Goal: Task Accomplishment & Management: Manage account settings

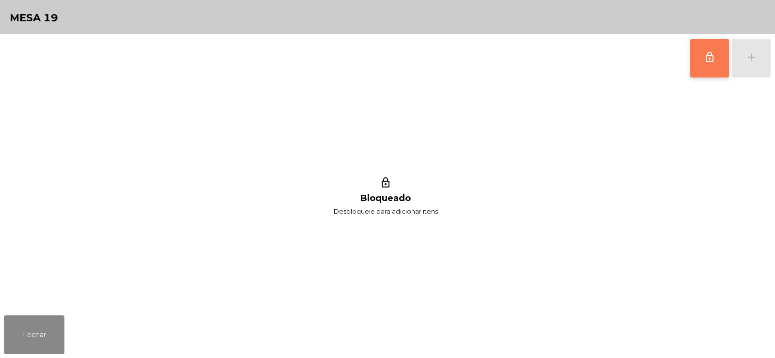
click at [708, 58] on span "lock_outline" at bounding box center [710, 57] width 12 height 12
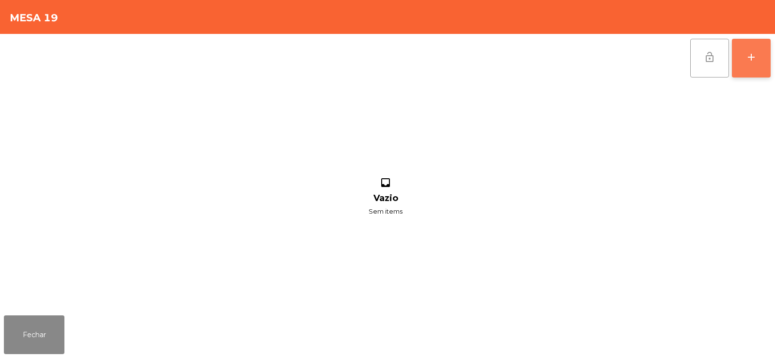
click at [736, 57] on button "add" at bounding box center [751, 58] width 39 height 39
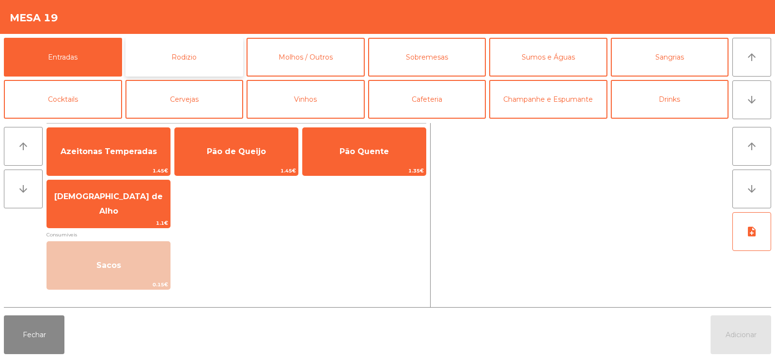
click at [200, 59] on button "Rodizio" at bounding box center [185, 57] width 118 height 39
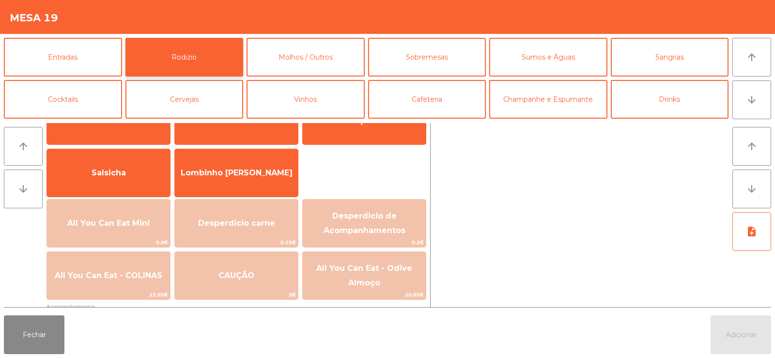
scroll to position [53, 0]
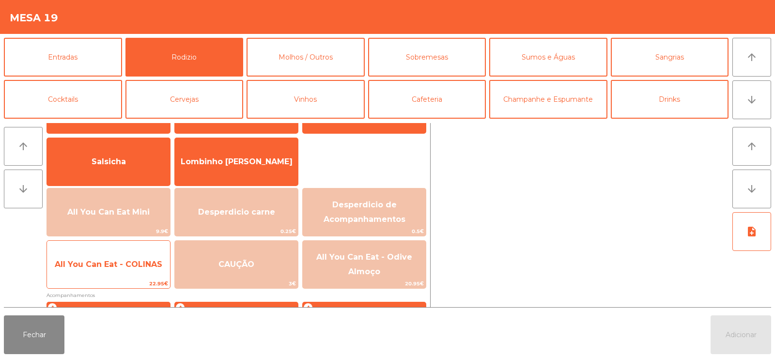
click at [128, 264] on span "All You Can Eat - COLINAS" at bounding box center [109, 264] width 108 height 9
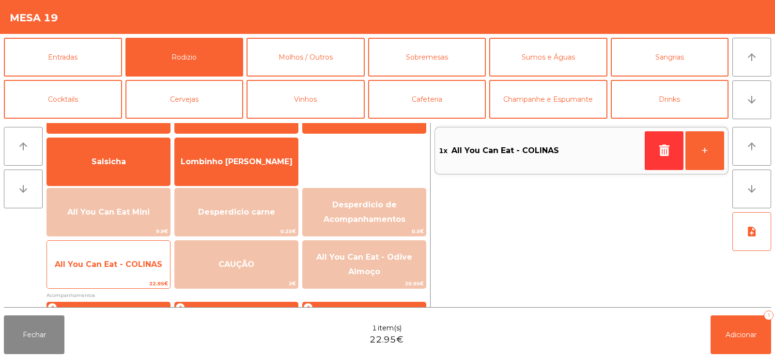
click at [126, 265] on span "All You Can Eat - COLINAS" at bounding box center [109, 264] width 108 height 9
click at [129, 265] on span "All You Can Eat - COLINAS" at bounding box center [109, 264] width 108 height 9
click at [130, 267] on span "All You Can Eat - COLINAS" at bounding box center [109, 264] width 108 height 9
click at [135, 266] on span "All You Can Eat - COLINAS" at bounding box center [109, 264] width 108 height 9
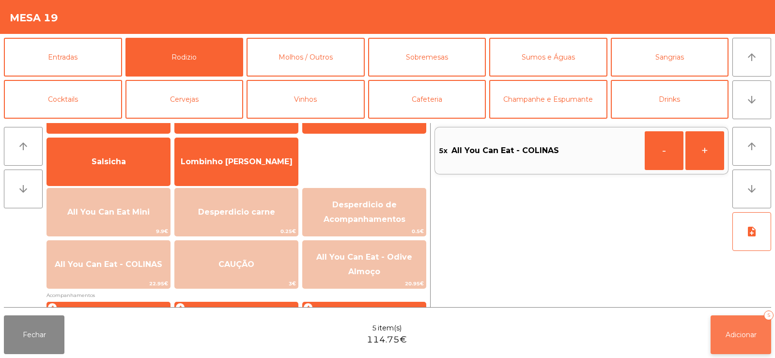
click at [728, 334] on span "Adicionar" at bounding box center [741, 334] width 31 height 9
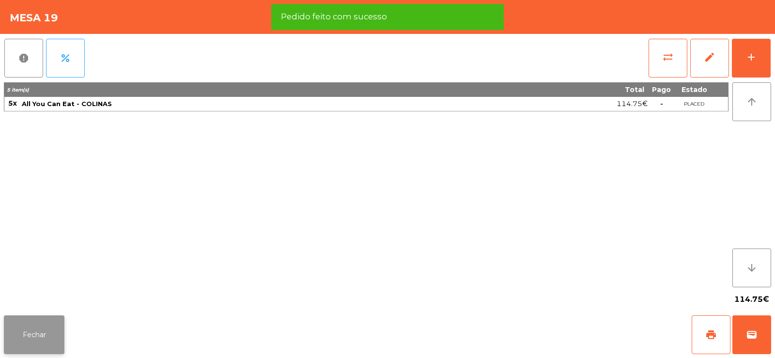
click at [16, 346] on button "Fechar" at bounding box center [34, 334] width 61 height 39
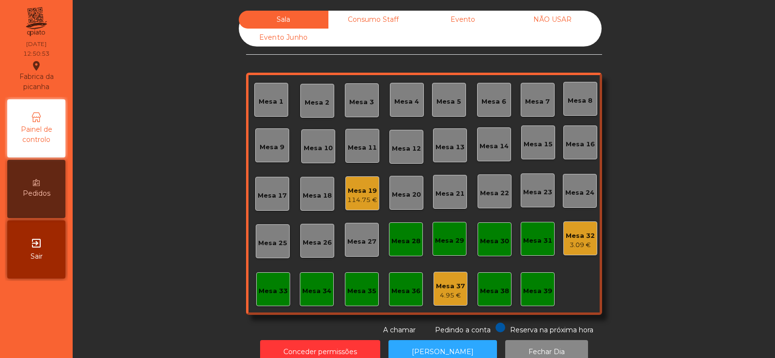
click at [408, 100] on div "Mesa 4" at bounding box center [406, 102] width 25 height 10
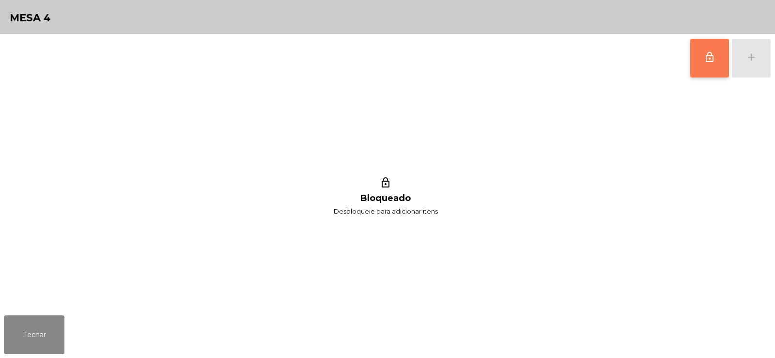
click at [708, 67] on button "lock_outline" at bounding box center [709, 58] width 39 height 39
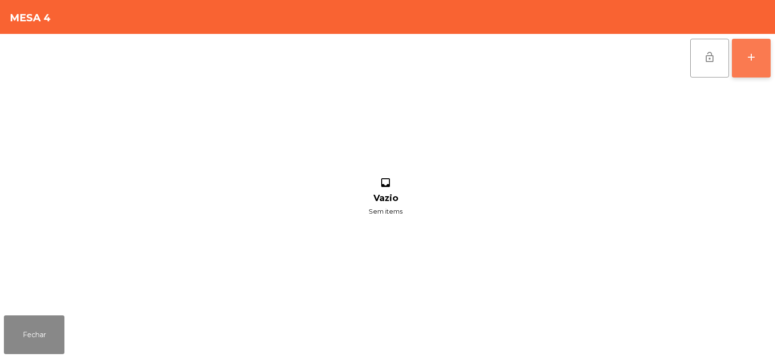
click at [758, 62] on button "add" at bounding box center [751, 58] width 39 height 39
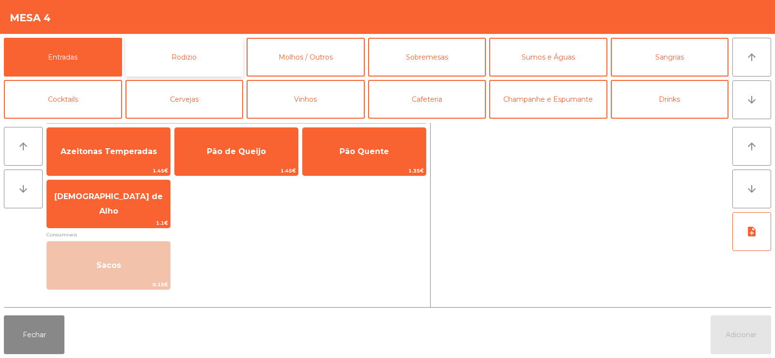
click at [189, 47] on button "Rodizio" at bounding box center [185, 57] width 118 height 39
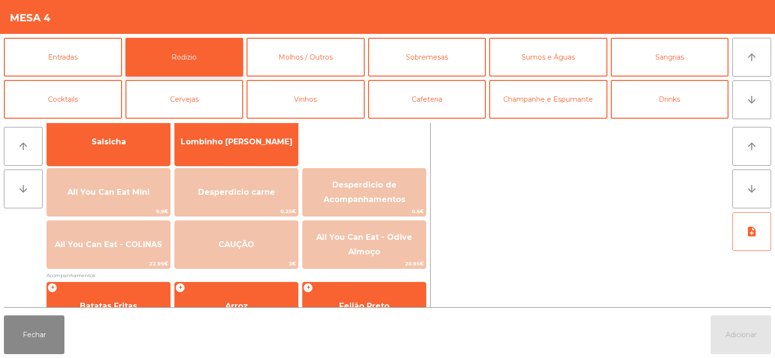
scroll to position [87, 0]
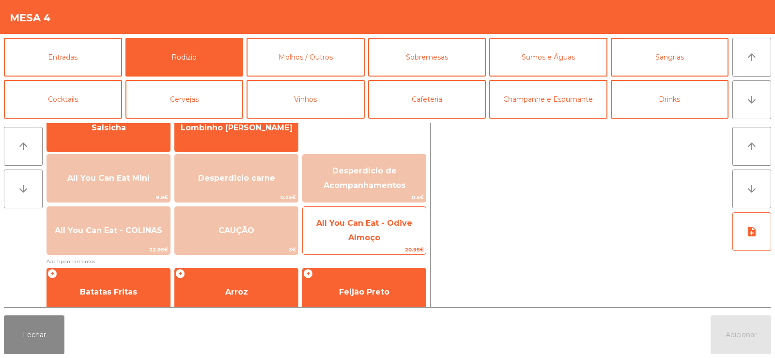
click at [373, 223] on span "All You Can Eat - Odive Almoço" at bounding box center [364, 231] width 96 height 24
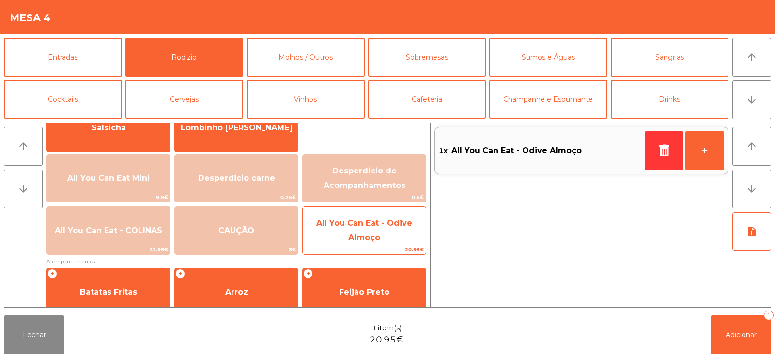
click at [376, 236] on span "All You Can Eat - Odive Almoço" at bounding box center [364, 231] width 96 height 24
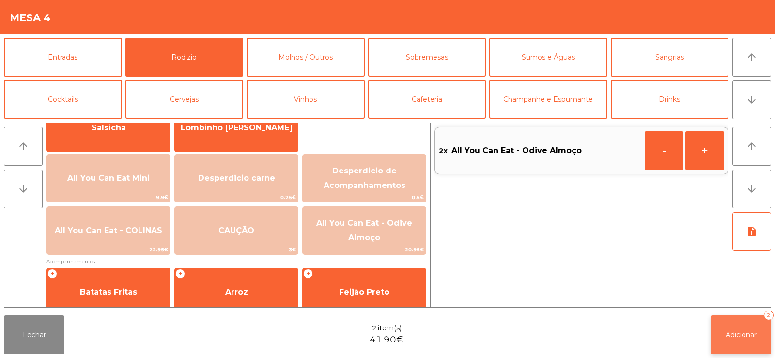
click at [743, 334] on span "Adicionar" at bounding box center [741, 334] width 31 height 9
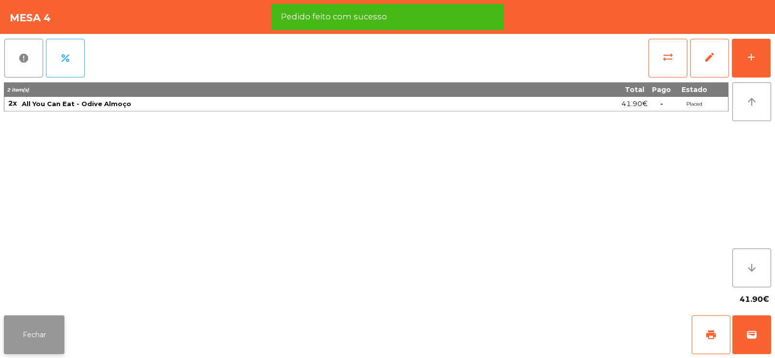
click at [38, 334] on button "Fechar" at bounding box center [34, 334] width 61 height 39
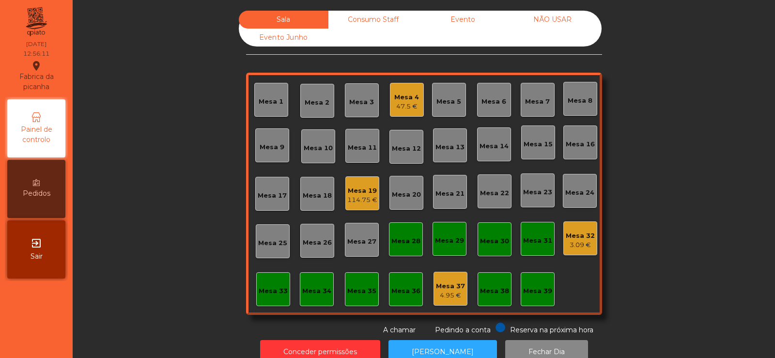
scroll to position [24, 0]
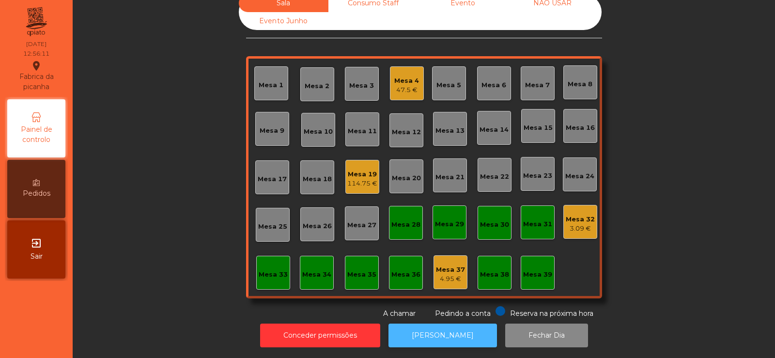
click at [449, 335] on button "[PERSON_NAME]" at bounding box center [443, 336] width 109 height 24
click at [568, 79] on div "Mesa 8" at bounding box center [580, 84] width 25 height 10
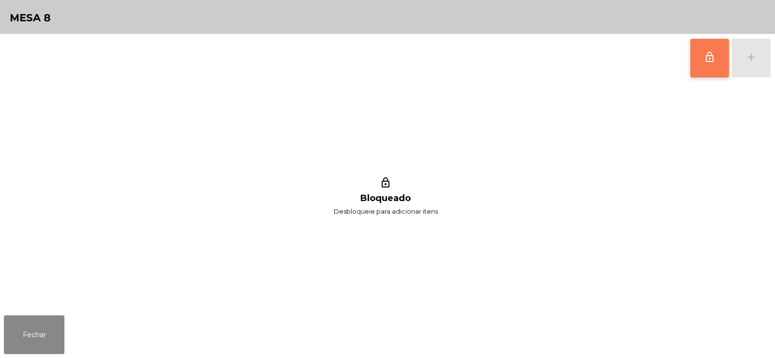
click at [718, 50] on button "lock_outline" at bounding box center [709, 58] width 39 height 39
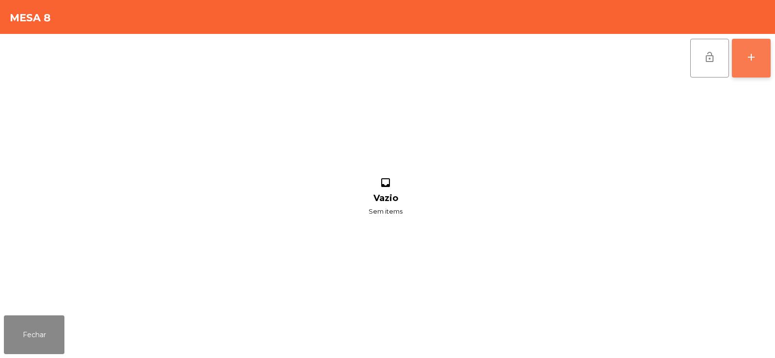
click at [761, 58] on button "add" at bounding box center [751, 58] width 39 height 39
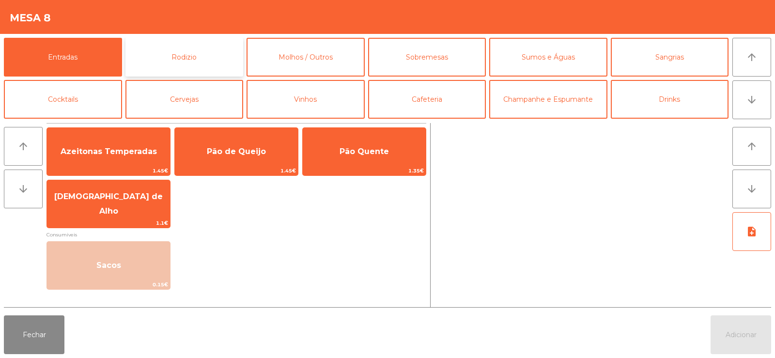
click at [204, 55] on button "Rodizio" at bounding box center [185, 57] width 118 height 39
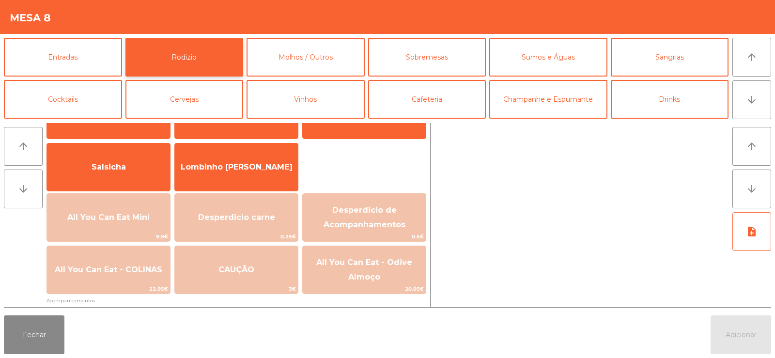
scroll to position [51, 0]
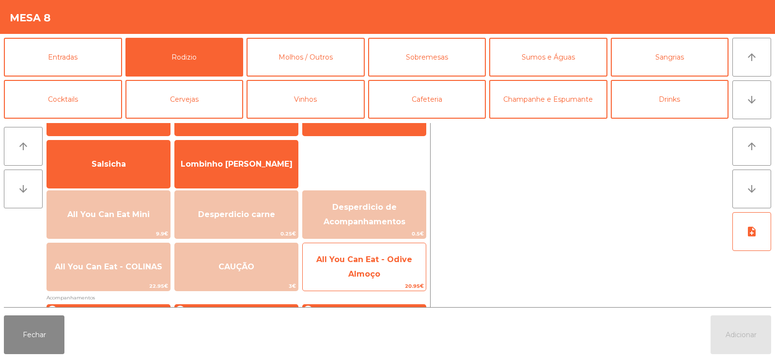
click at [378, 273] on span "All You Can Eat - Odive Almoço" at bounding box center [364, 267] width 96 height 24
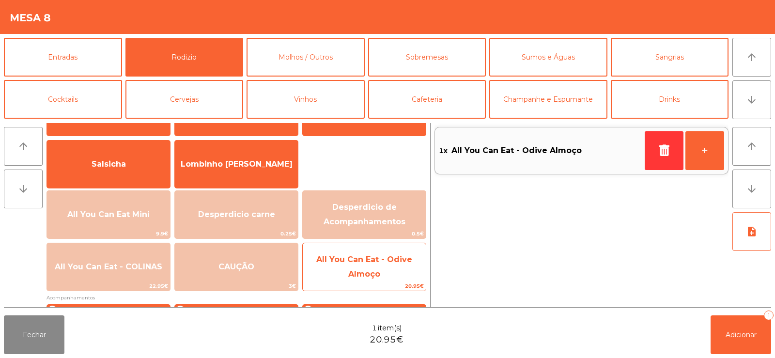
click at [378, 274] on span "All You Can Eat - Odive Almoço" at bounding box center [364, 267] width 96 height 24
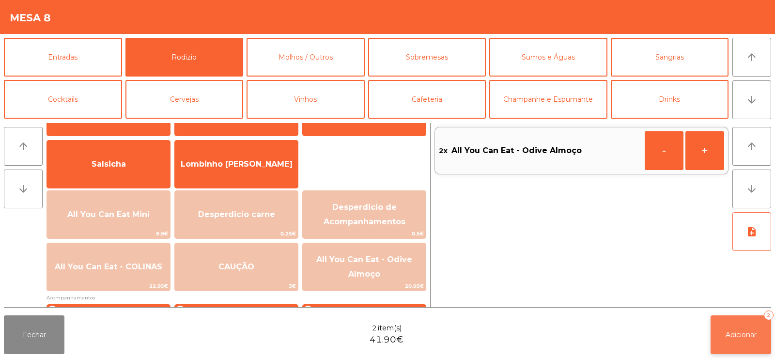
click at [734, 341] on button "Adicionar 2" at bounding box center [741, 334] width 61 height 39
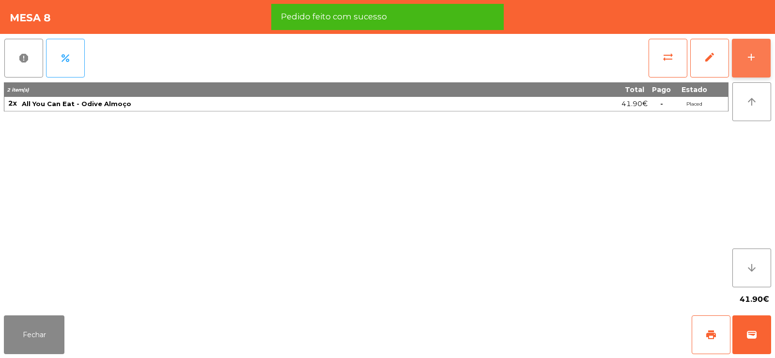
click at [753, 57] on div "add" at bounding box center [752, 57] width 12 height 12
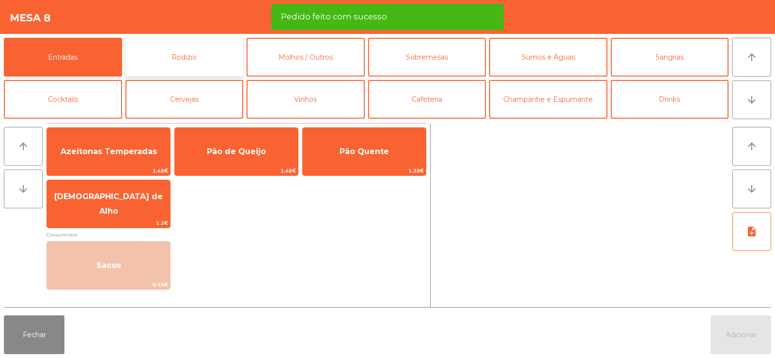
click at [188, 65] on button "Rodizio" at bounding box center [185, 57] width 118 height 39
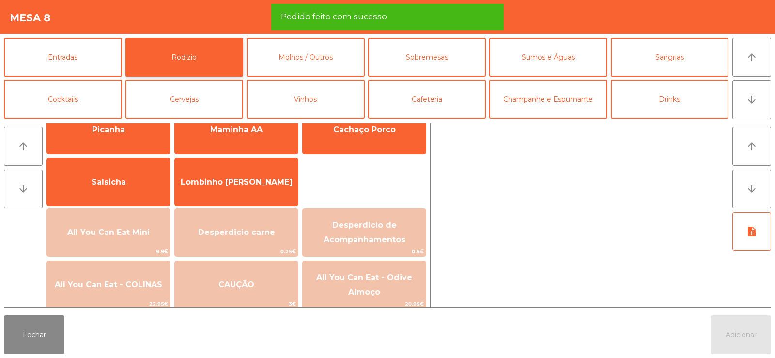
scroll to position [53, 0]
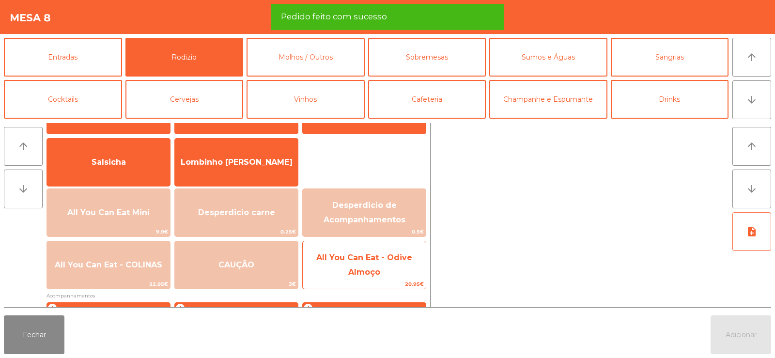
click at [361, 258] on span "All You Can Eat - Odive Almoço" at bounding box center [364, 265] width 96 height 24
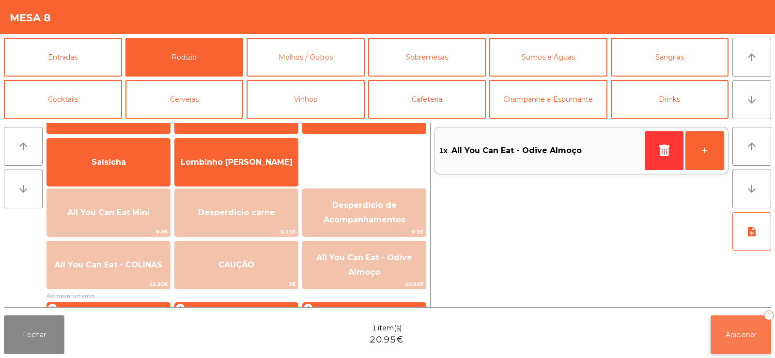
click at [732, 330] on button "Adicionar 1" at bounding box center [741, 334] width 61 height 39
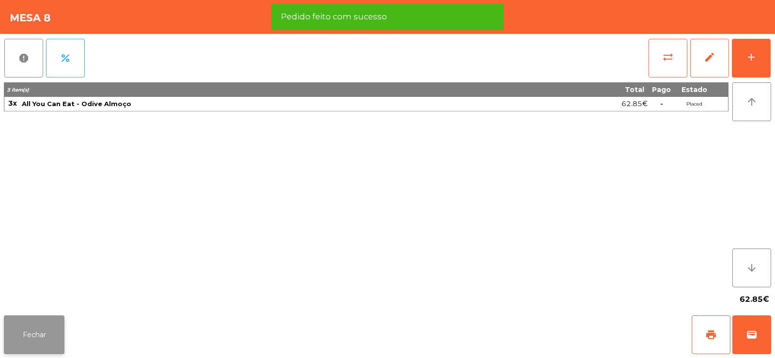
click at [48, 329] on button "Fechar" at bounding box center [34, 334] width 61 height 39
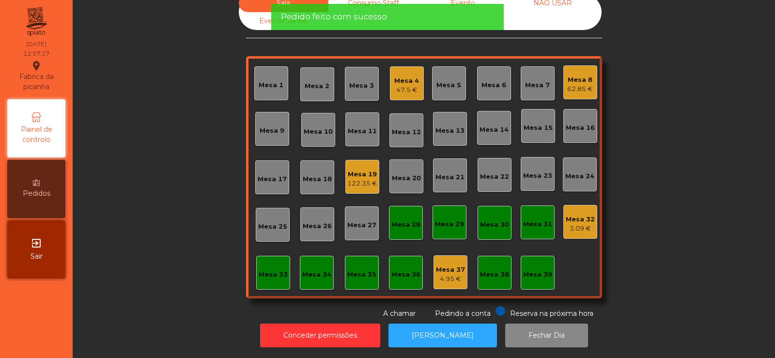
scroll to position [0, 0]
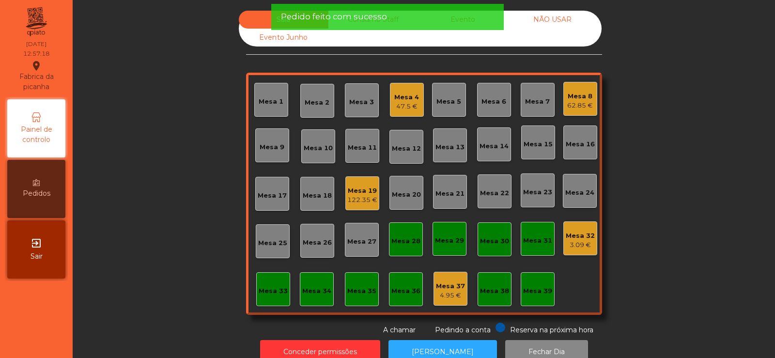
click at [370, 191] on div "Mesa 19" at bounding box center [362, 191] width 30 height 10
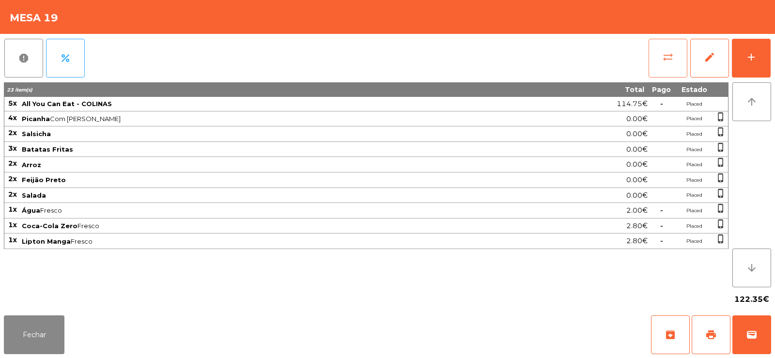
click at [667, 67] on button "sync_alt" at bounding box center [668, 58] width 39 height 39
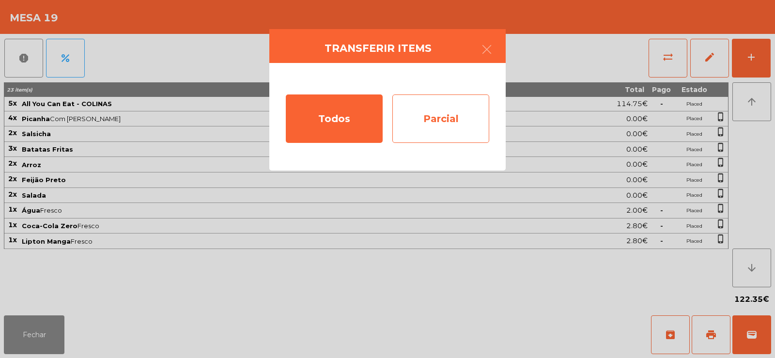
click at [468, 116] on div "Parcial" at bounding box center [440, 118] width 97 height 48
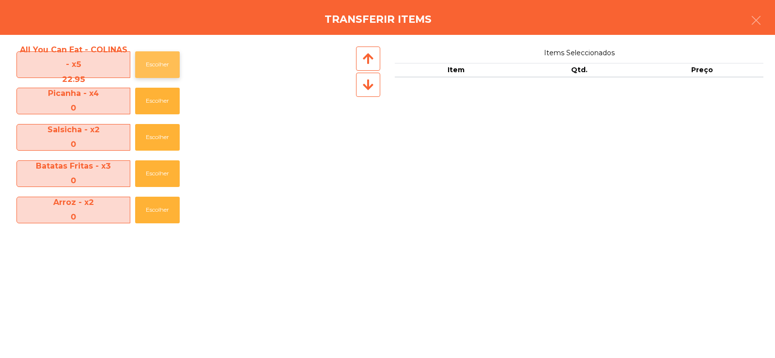
click at [172, 63] on button "Escolher" at bounding box center [157, 64] width 45 height 27
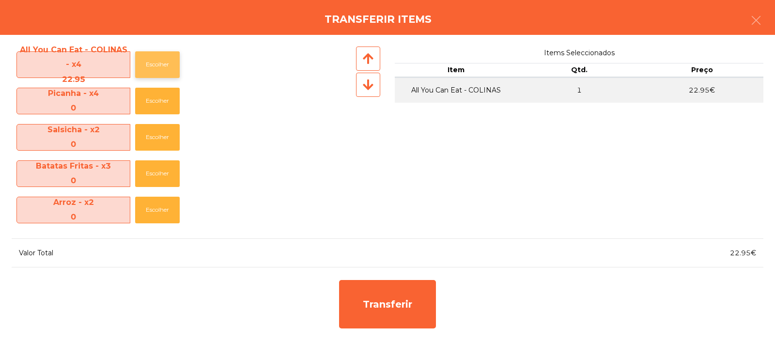
click at [167, 65] on button "Escolher" at bounding box center [157, 64] width 45 height 27
click at [161, 65] on button "Escolher" at bounding box center [157, 64] width 45 height 27
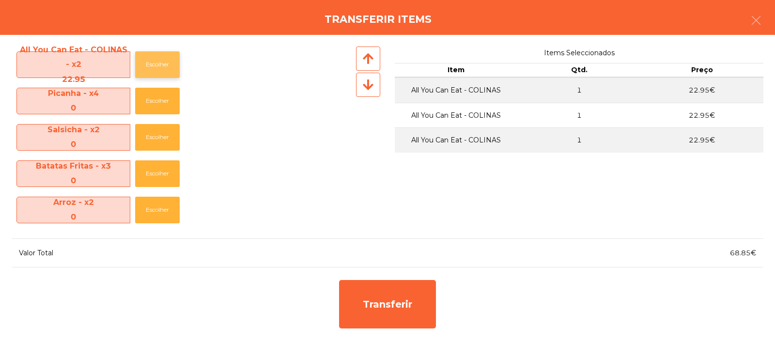
click at [162, 64] on button "Escolher" at bounding box center [157, 64] width 45 height 27
click at [166, 65] on button "Escolher" at bounding box center [157, 64] width 45 height 27
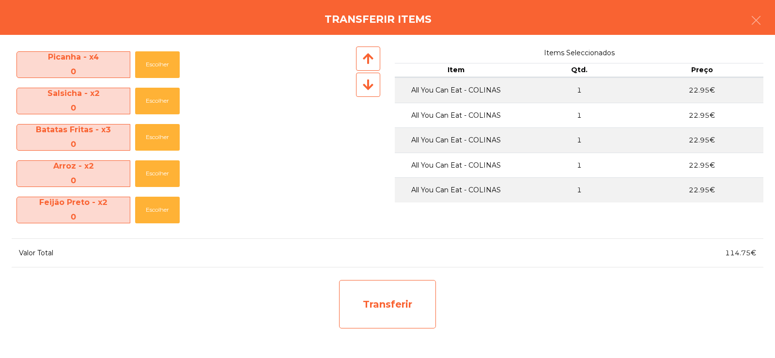
click at [391, 297] on div "Transferir" at bounding box center [387, 304] width 97 height 48
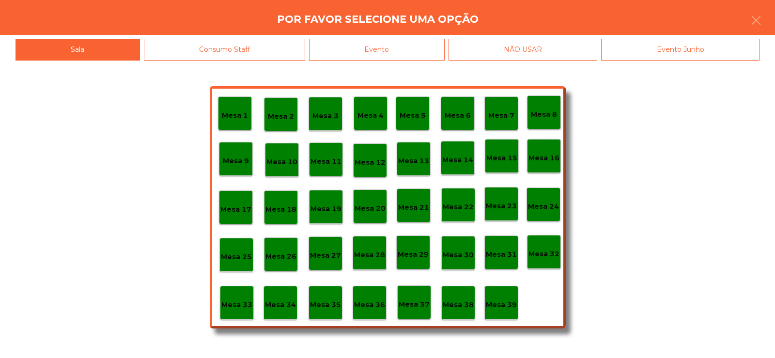
click at [418, 303] on p "Mesa 37" at bounding box center [414, 304] width 31 height 11
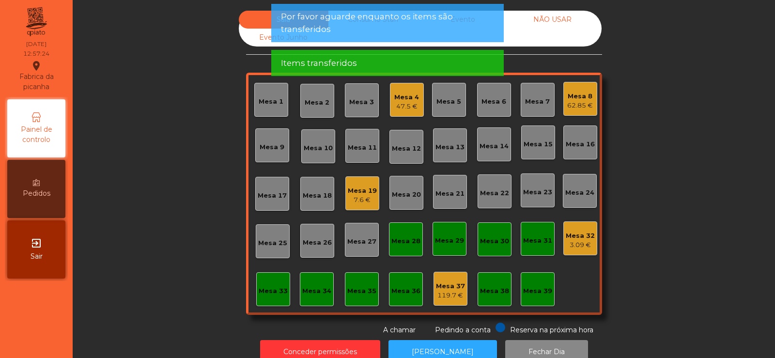
click at [358, 193] on div "Mesa 19" at bounding box center [362, 191] width 29 height 10
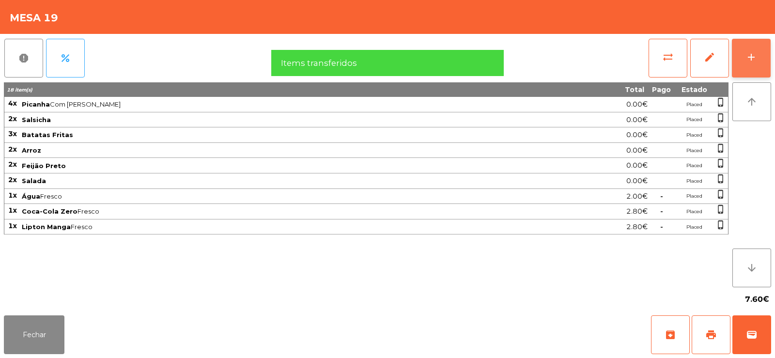
click at [750, 63] on button "add" at bounding box center [751, 58] width 39 height 39
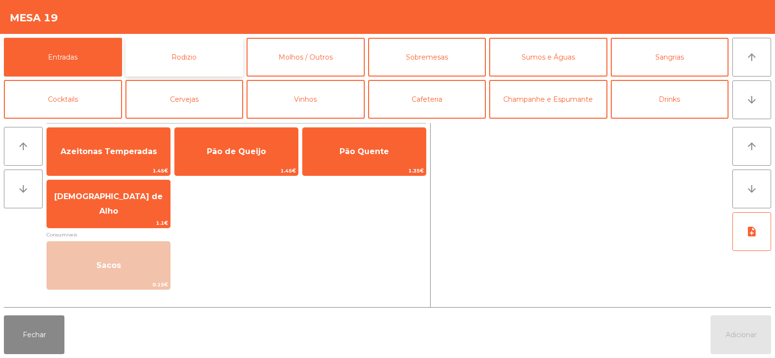
click at [192, 61] on button "Rodizio" at bounding box center [185, 57] width 118 height 39
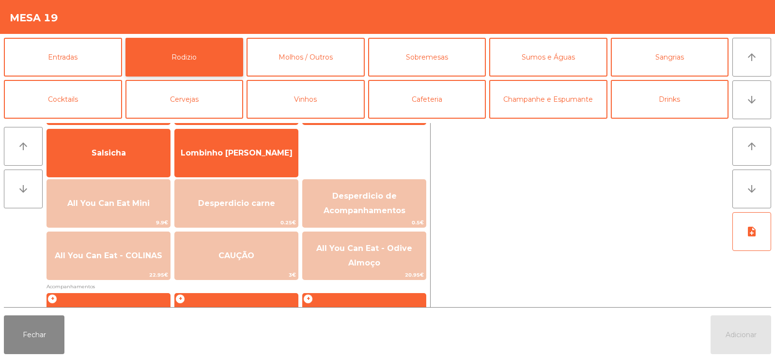
scroll to position [63, 0]
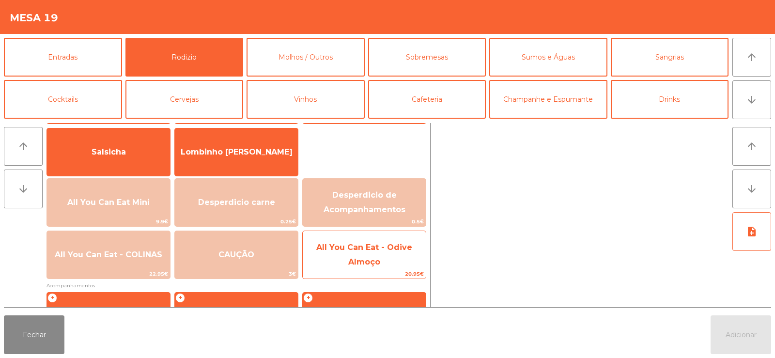
click at [365, 249] on span "All You Can Eat - Odive Almoço" at bounding box center [364, 255] width 96 height 24
click at [369, 260] on span "All You Can Eat - Odive Almoço" at bounding box center [364, 255] width 96 height 24
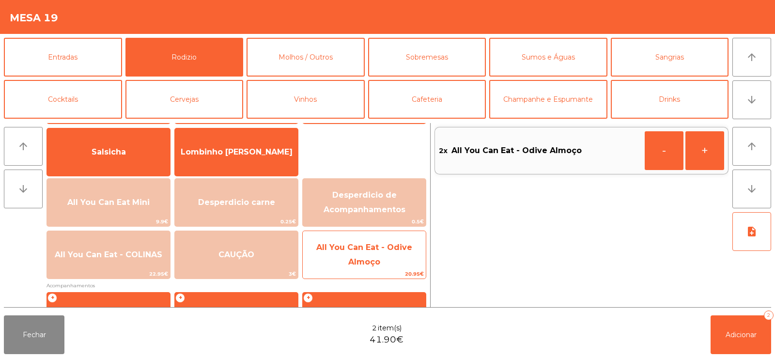
click at [376, 259] on span "All You Can Eat - Odive Almoço" at bounding box center [364, 255] width 96 height 24
click at [377, 262] on span "All You Can Eat - Odive Almoço" at bounding box center [364, 255] width 96 height 24
click at [387, 272] on span "20.95€" at bounding box center [364, 273] width 123 height 9
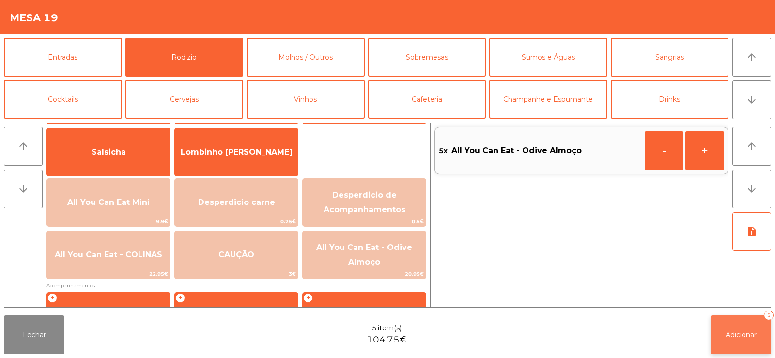
click at [731, 329] on button "Adicionar 5" at bounding box center [741, 334] width 61 height 39
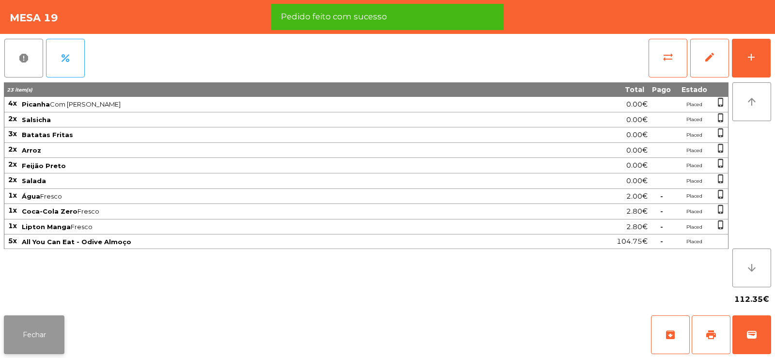
click at [42, 335] on button "Fechar" at bounding box center [34, 334] width 61 height 39
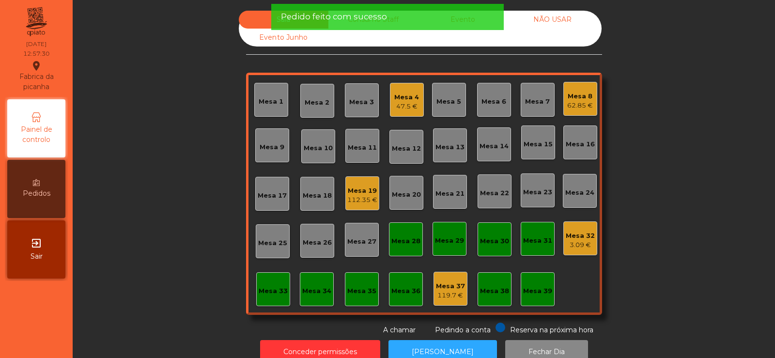
click at [394, 102] on div "47.5 €" at bounding box center [406, 107] width 25 height 10
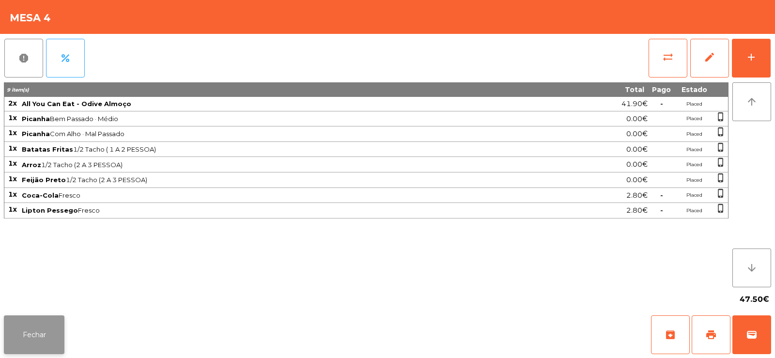
click at [38, 331] on button "Fechar" at bounding box center [34, 334] width 61 height 39
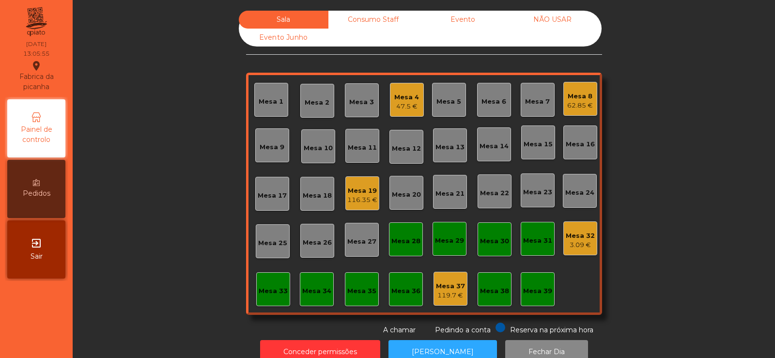
scroll to position [24, 0]
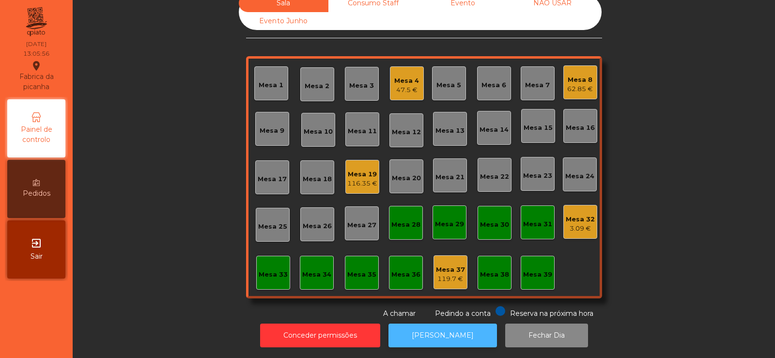
click at [444, 324] on button "[PERSON_NAME]" at bounding box center [443, 336] width 109 height 24
click at [492, 125] on div "Mesa 14" at bounding box center [494, 130] width 29 height 10
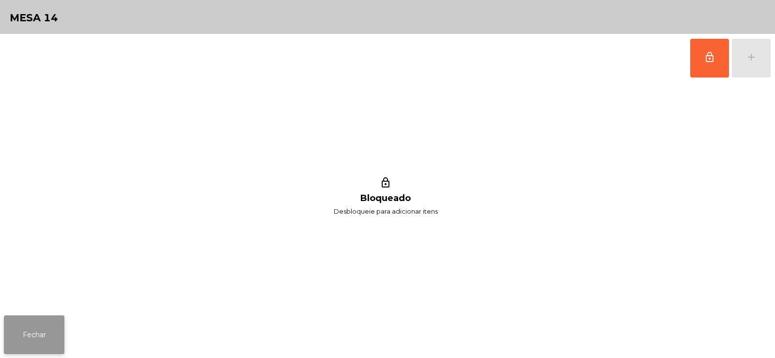
click at [50, 326] on button "Fechar" at bounding box center [34, 334] width 61 height 39
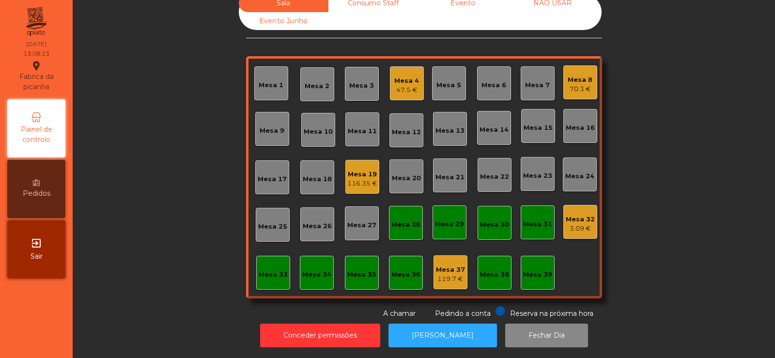
click at [451, 128] on div "Mesa 13" at bounding box center [450, 129] width 34 height 34
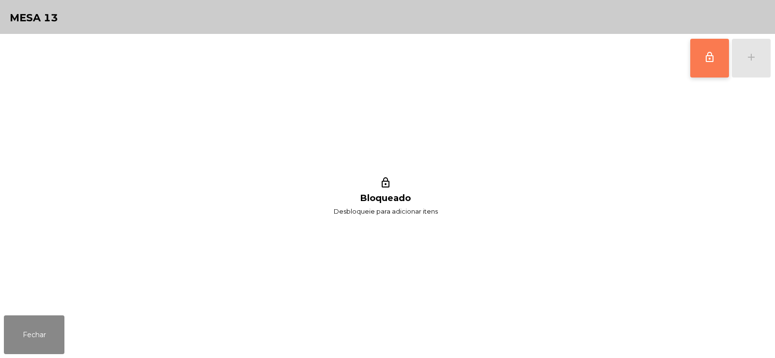
click at [708, 59] on span "lock_outline" at bounding box center [710, 57] width 12 height 12
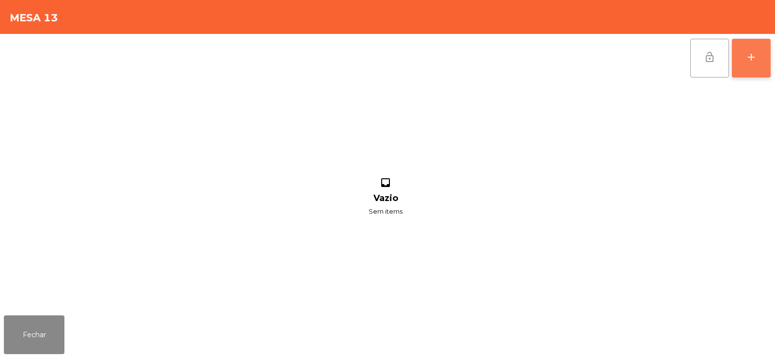
click at [753, 63] on button "add" at bounding box center [751, 58] width 39 height 39
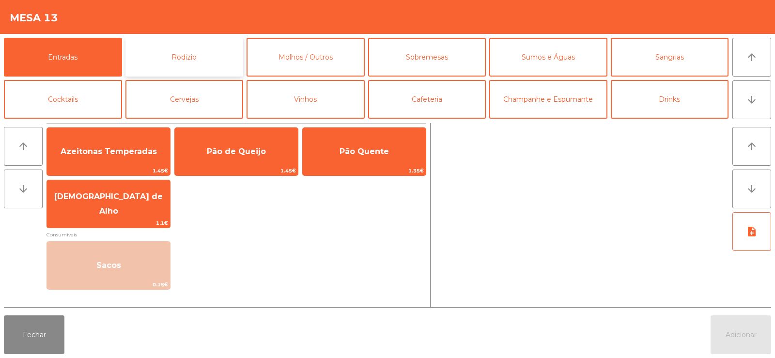
click at [171, 72] on button "Rodizio" at bounding box center [185, 57] width 118 height 39
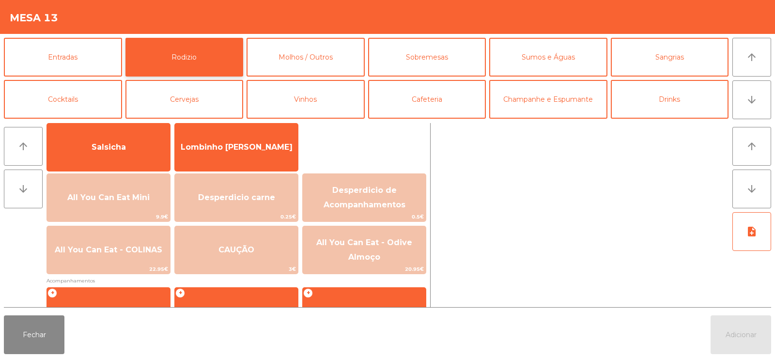
scroll to position [69, 0]
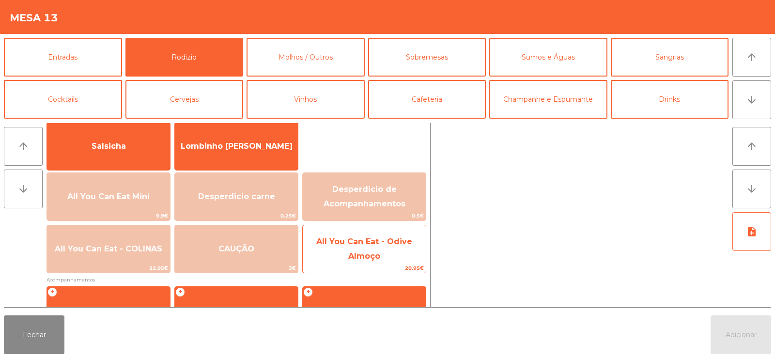
click at [351, 256] on span "All You Can Eat - Odive Almoço" at bounding box center [364, 249] width 96 height 24
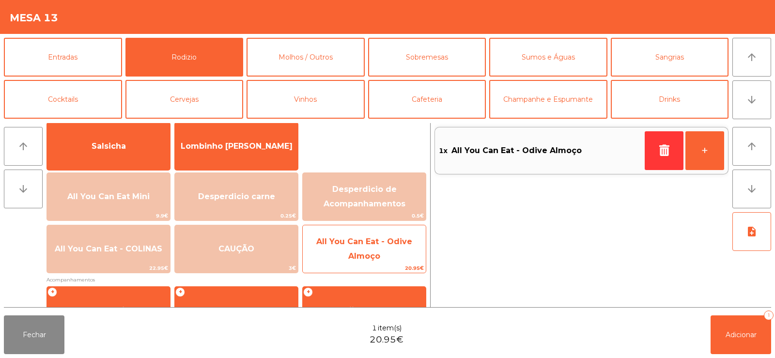
click at [353, 255] on span "All You Can Eat - Odive Almoço" at bounding box center [364, 249] width 96 height 24
click at [353, 243] on span "All You Can Eat - Odive Almoço" at bounding box center [364, 249] width 96 height 24
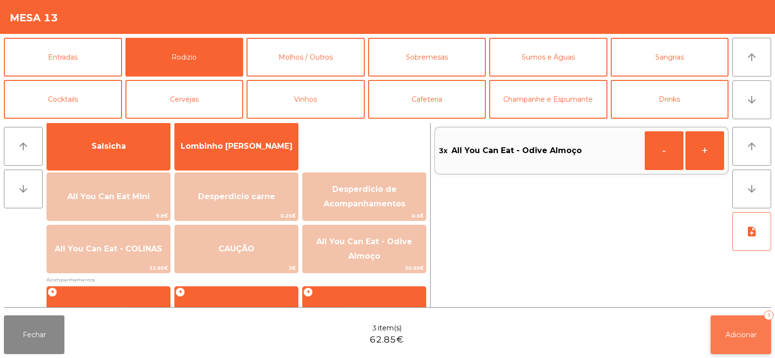
click at [730, 337] on span "Adicionar" at bounding box center [741, 334] width 31 height 9
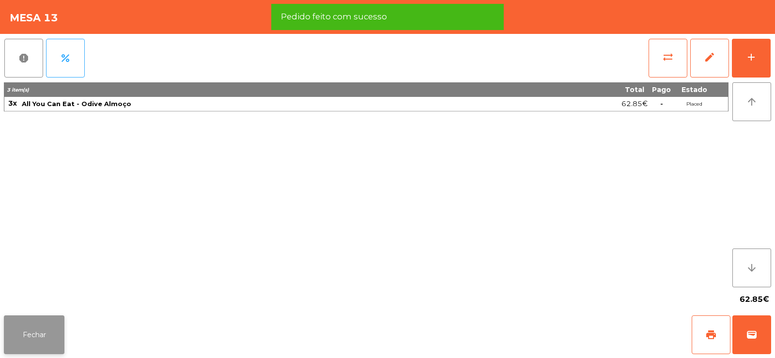
click at [18, 330] on button "Fechar" at bounding box center [34, 334] width 61 height 39
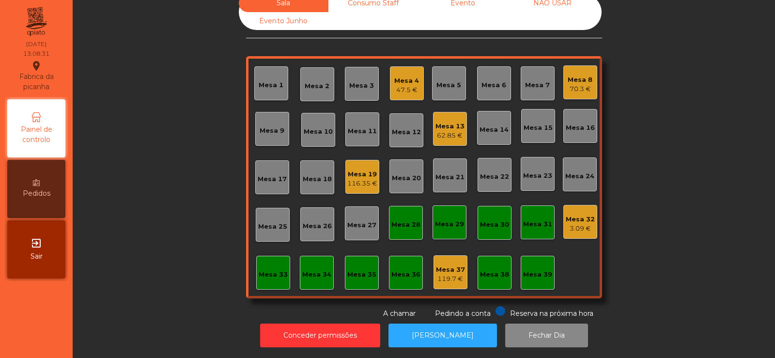
scroll to position [0, 0]
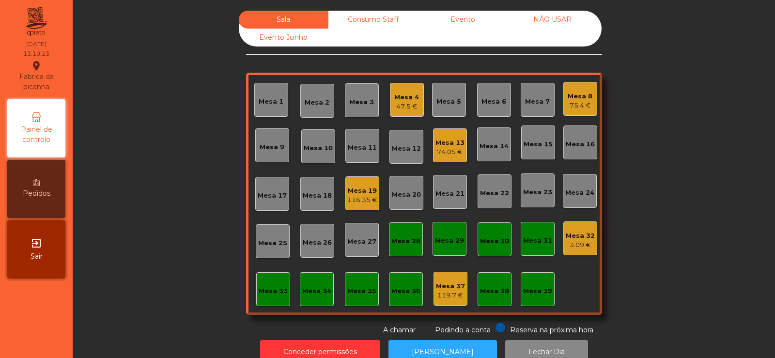
click at [446, 152] on div "74.05 €" at bounding box center [450, 152] width 29 height 10
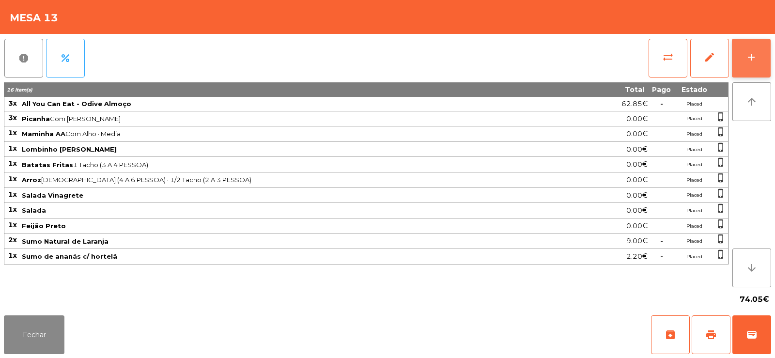
click at [750, 63] on button "add" at bounding box center [751, 58] width 39 height 39
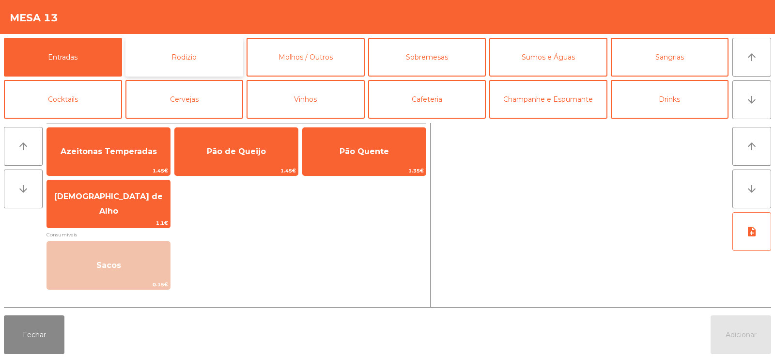
click at [211, 57] on button "Rodizio" at bounding box center [185, 57] width 118 height 39
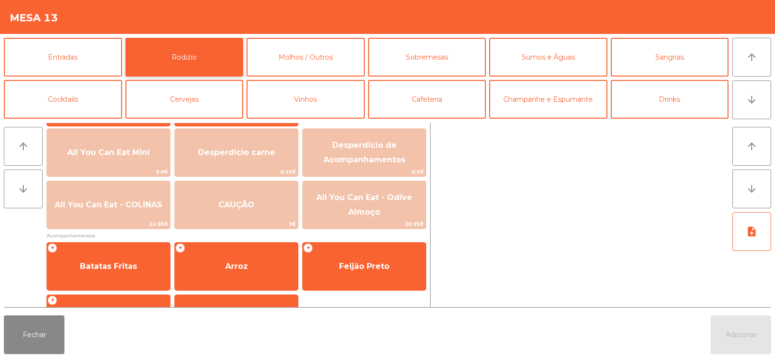
scroll to position [117, 0]
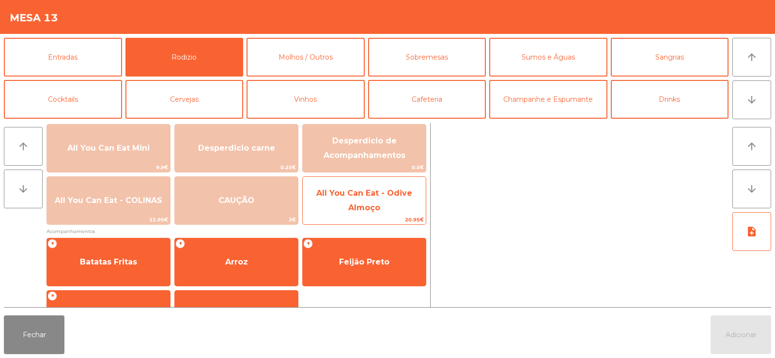
click at [388, 197] on span "All You Can Eat - Odive Almoço" at bounding box center [364, 200] width 96 height 24
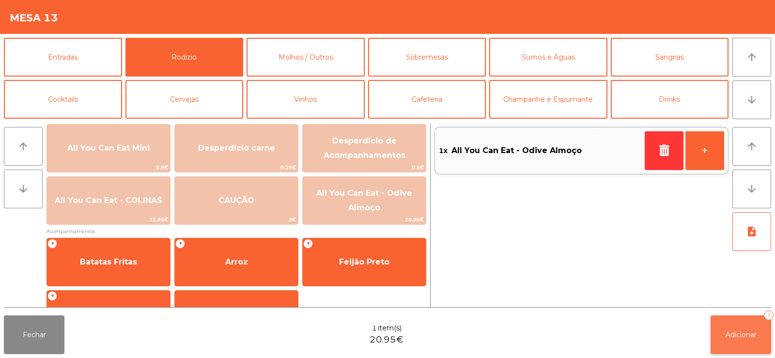
click at [727, 336] on span "Adicionar" at bounding box center [741, 334] width 31 height 9
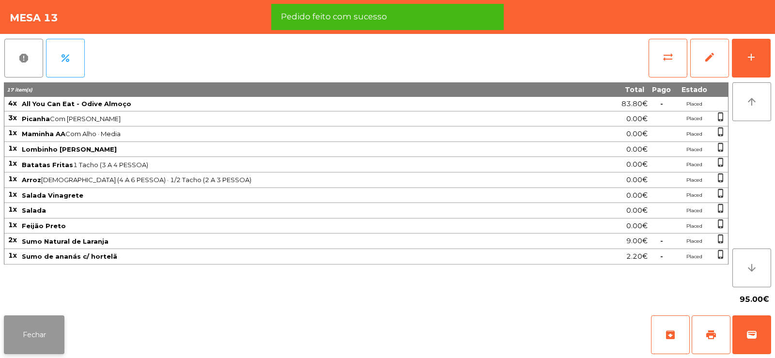
click at [63, 324] on button "Fechar" at bounding box center [34, 334] width 61 height 39
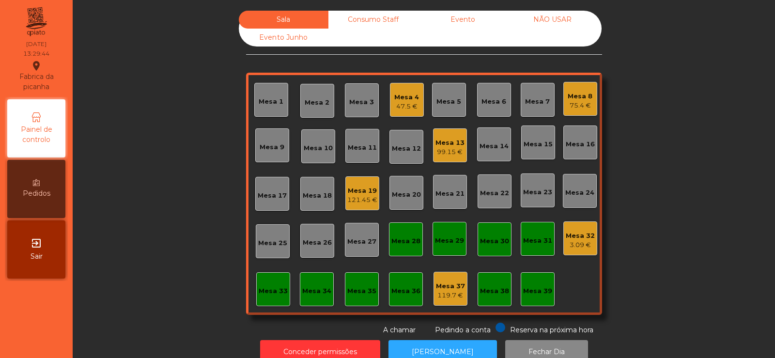
scroll to position [0, 0]
click at [443, 142] on div "Mesa 13" at bounding box center [450, 143] width 29 height 10
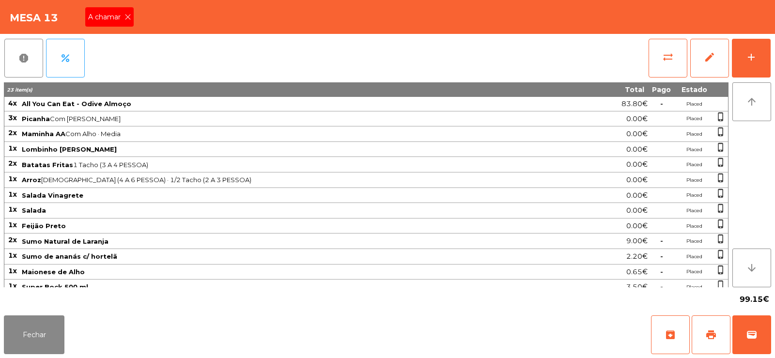
click at [129, 17] on icon at bounding box center [128, 17] width 7 height 7
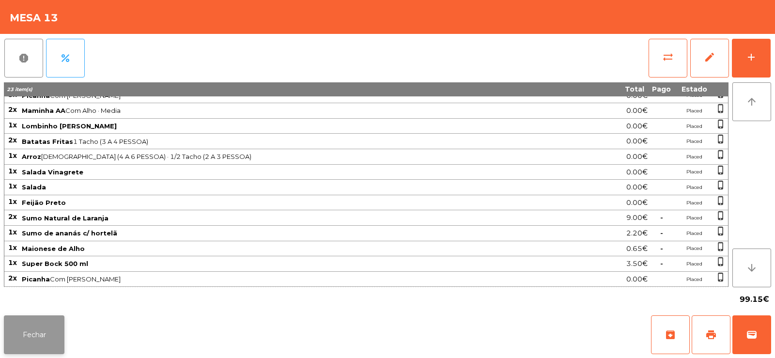
click at [42, 328] on button "Fechar" at bounding box center [34, 334] width 61 height 39
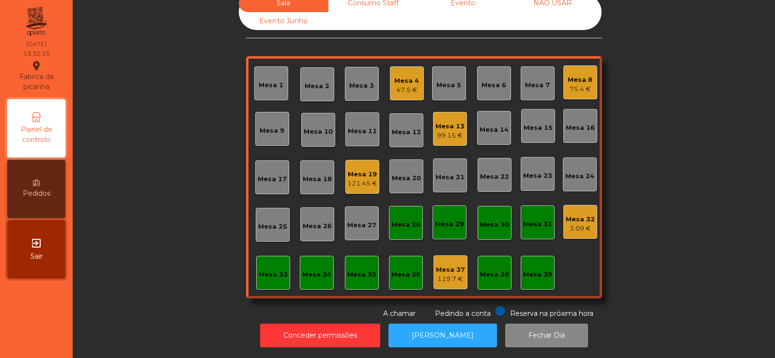
scroll to position [0, 0]
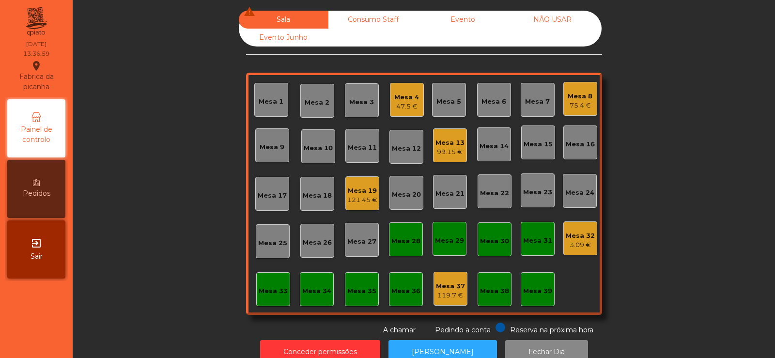
click at [410, 108] on div "47.5 €" at bounding box center [406, 107] width 25 height 10
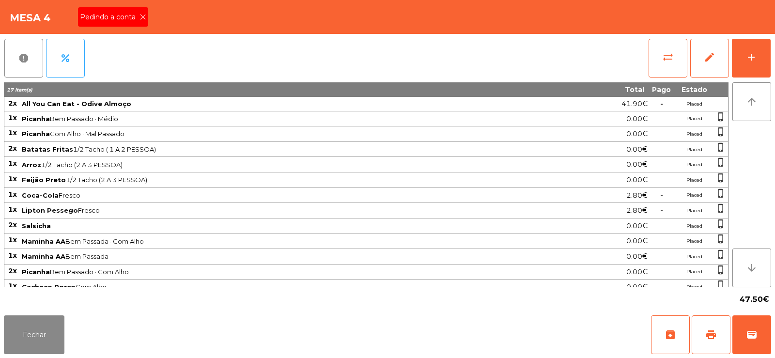
click at [143, 17] on icon at bounding box center [143, 17] width 7 height 7
click at [697, 336] on button "print" at bounding box center [711, 334] width 39 height 39
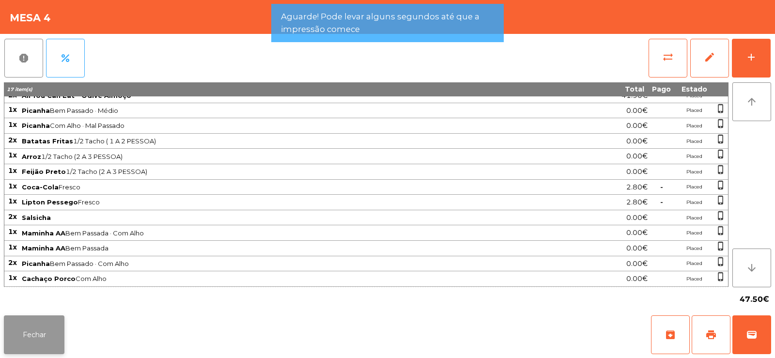
click at [42, 320] on button "Fechar" at bounding box center [34, 334] width 61 height 39
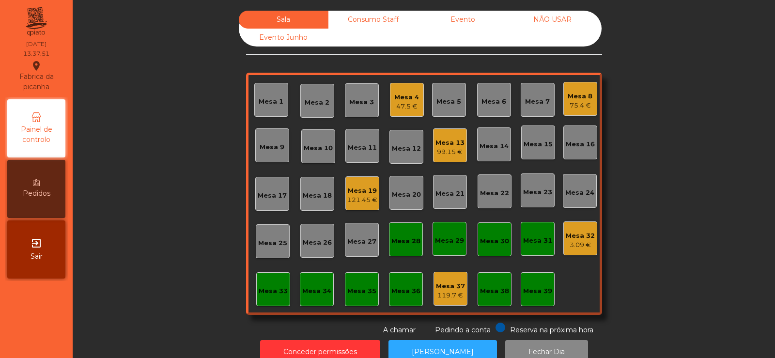
click at [543, 284] on div "Mesa 39" at bounding box center [537, 289] width 29 height 14
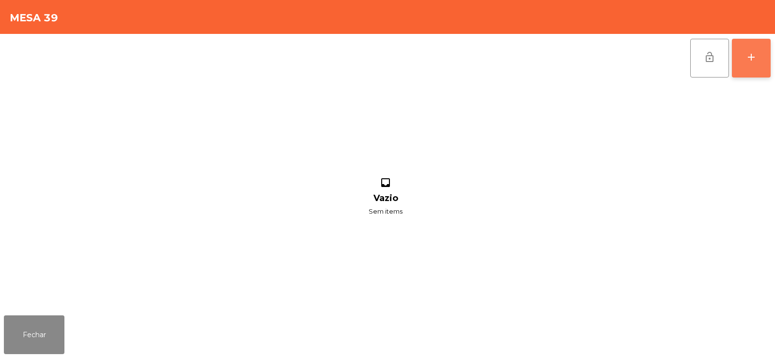
click at [749, 59] on div "add" at bounding box center [752, 57] width 12 height 12
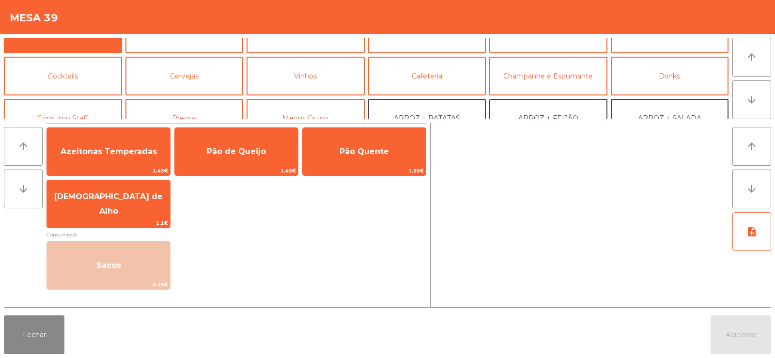
scroll to position [27, 0]
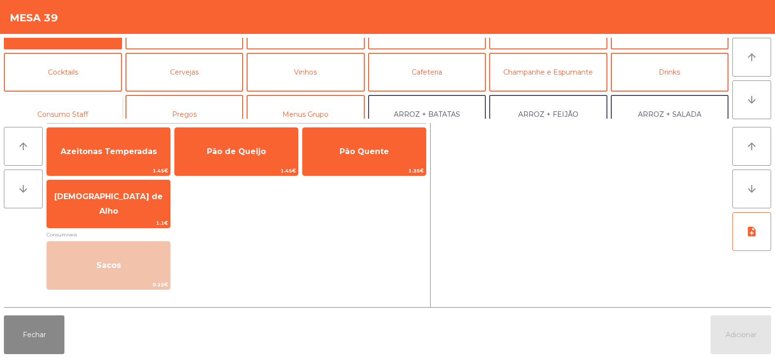
click at [85, 104] on button "Consumo Staff" at bounding box center [63, 114] width 118 height 39
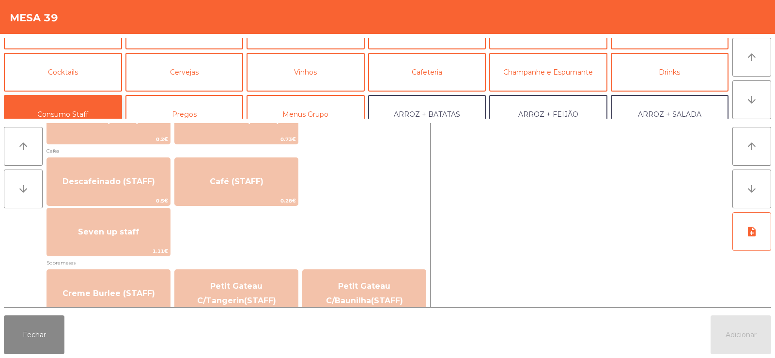
scroll to position [535, 0]
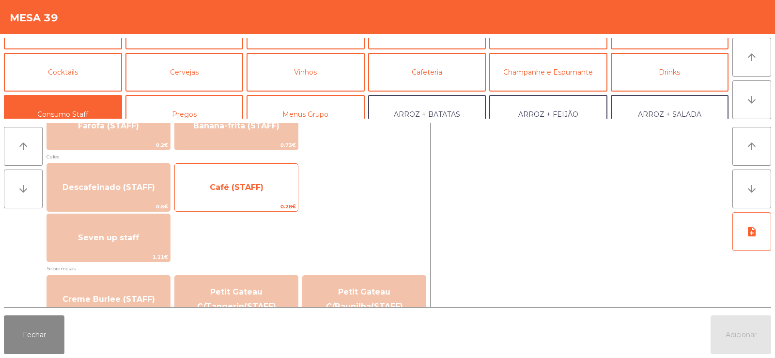
click at [259, 186] on span "Café (STAFF)" at bounding box center [237, 187] width 54 height 9
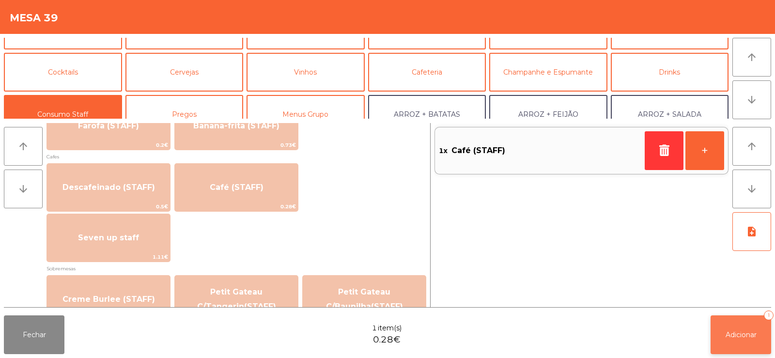
click at [731, 334] on span "Adicionar" at bounding box center [741, 334] width 31 height 9
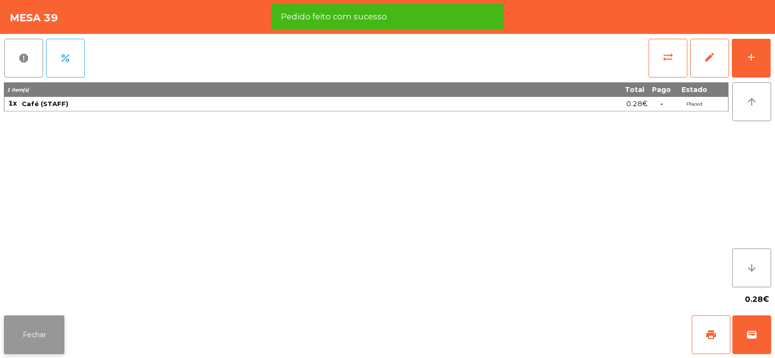
click at [37, 330] on button "Fechar" at bounding box center [34, 334] width 61 height 39
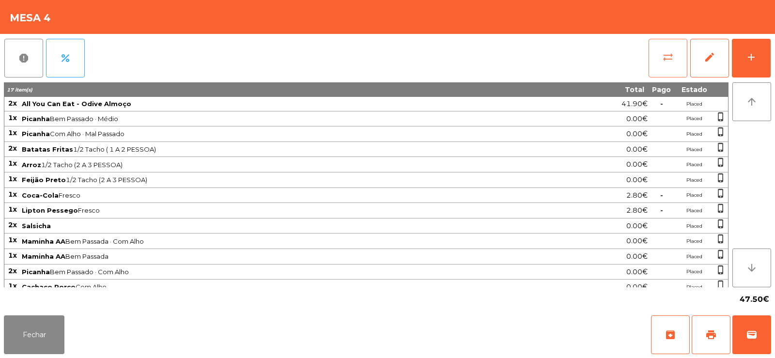
click at [668, 58] on span "sync_alt" at bounding box center [668, 57] width 12 height 12
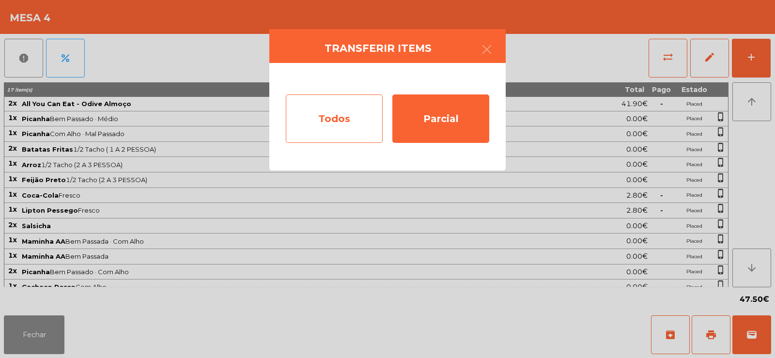
click at [345, 115] on div "Todos" at bounding box center [334, 118] width 97 height 48
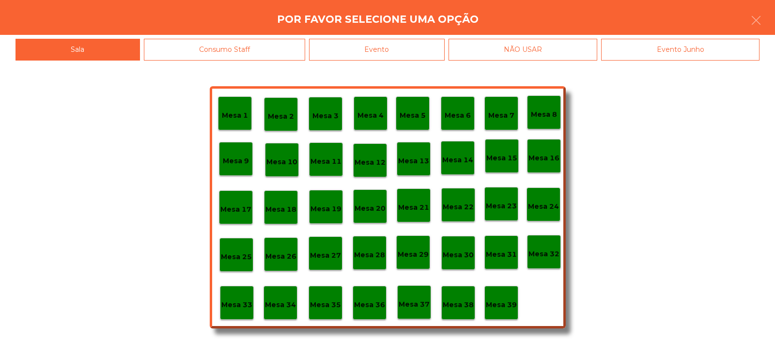
click at [422, 47] on div "Evento" at bounding box center [377, 50] width 136 height 22
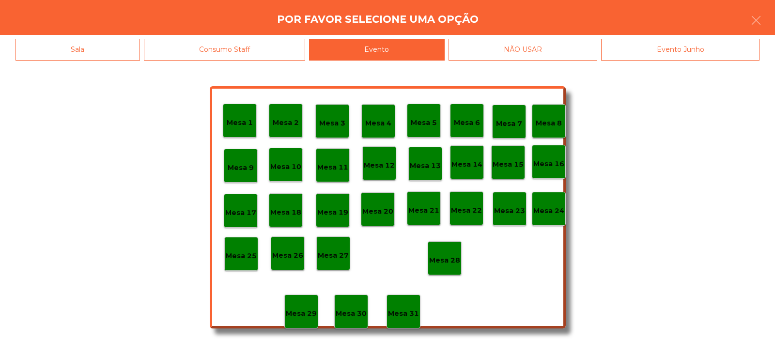
click at [435, 244] on div "Mesa 28" at bounding box center [445, 258] width 34 height 34
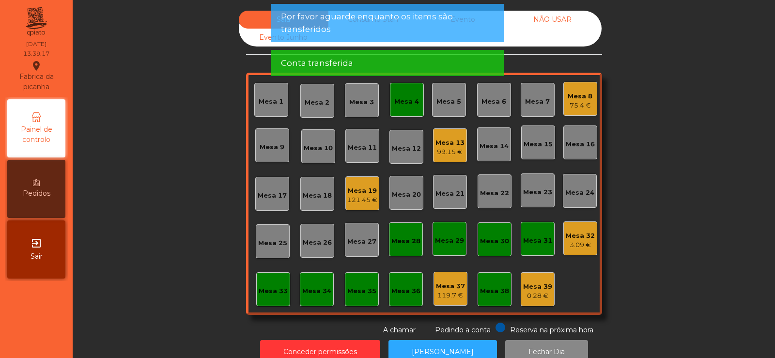
click at [404, 104] on div "Mesa 4" at bounding box center [406, 102] width 25 height 10
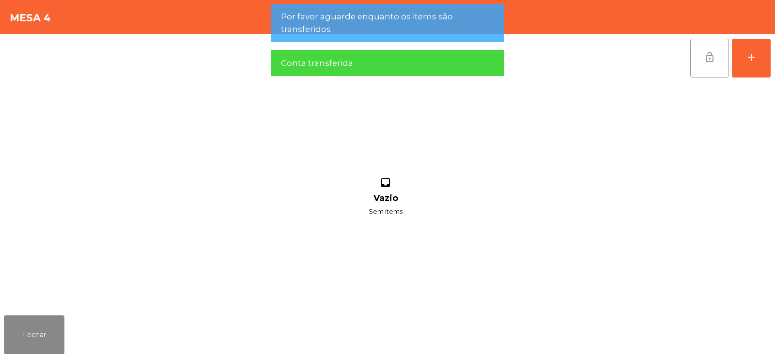
click at [709, 69] on button "lock_open" at bounding box center [709, 58] width 39 height 39
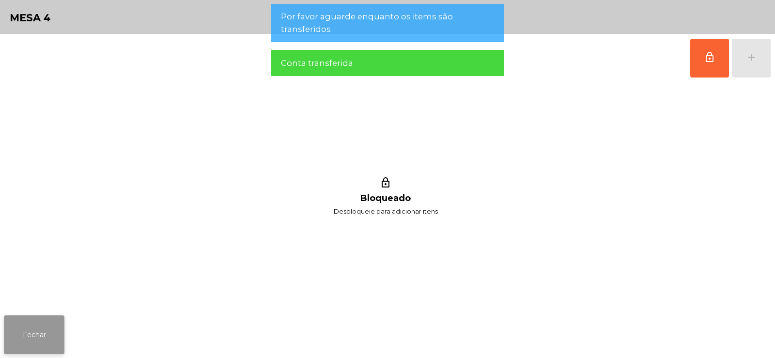
click at [55, 325] on button "Fechar" at bounding box center [34, 334] width 61 height 39
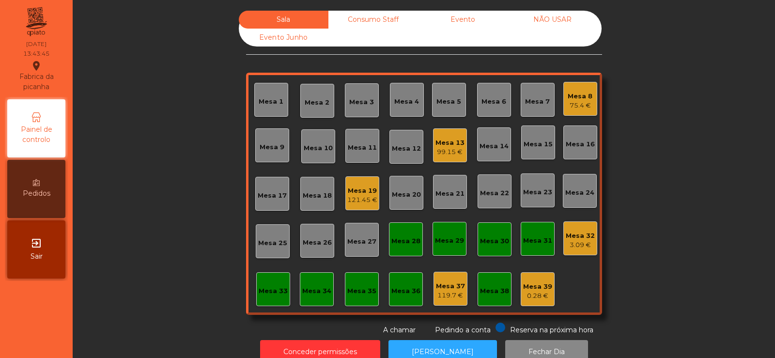
click at [354, 187] on div "Mesa 19" at bounding box center [362, 191] width 30 height 10
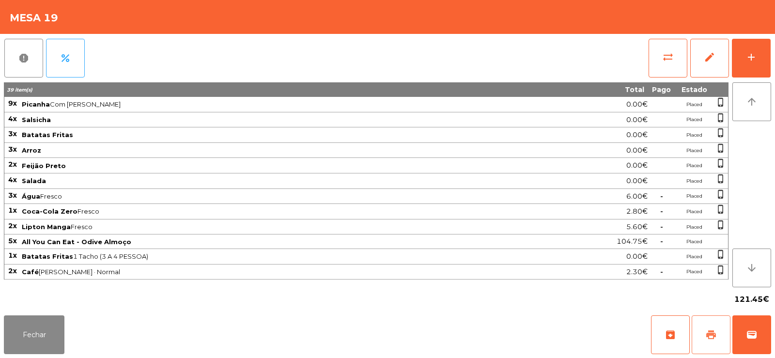
click at [712, 338] on span "print" at bounding box center [712, 335] width 12 height 12
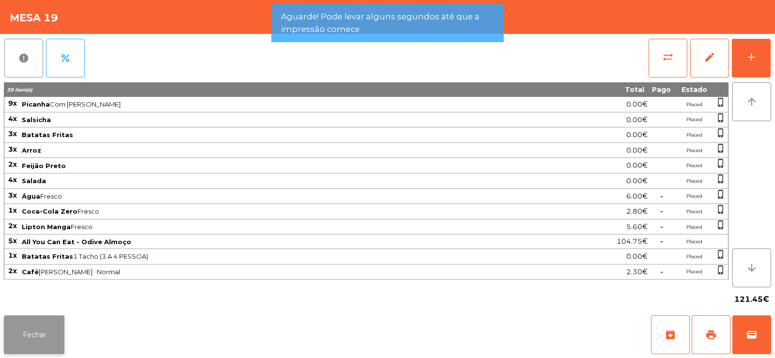
click at [43, 331] on button "Fechar" at bounding box center [34, 334] width 61 height 39
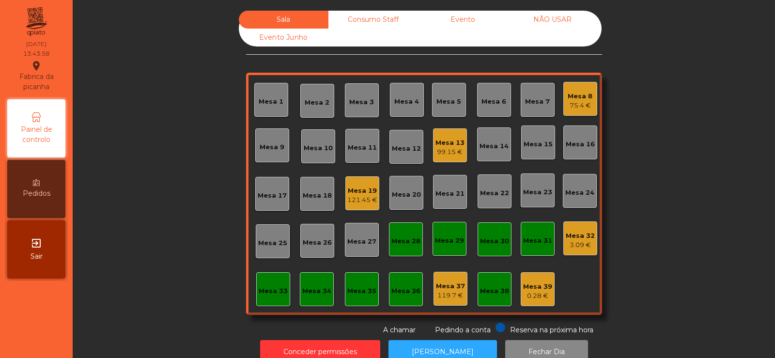
click at [347, 193] on div "Mesa 19" at bounding box center [362, 191] width 30 height 10
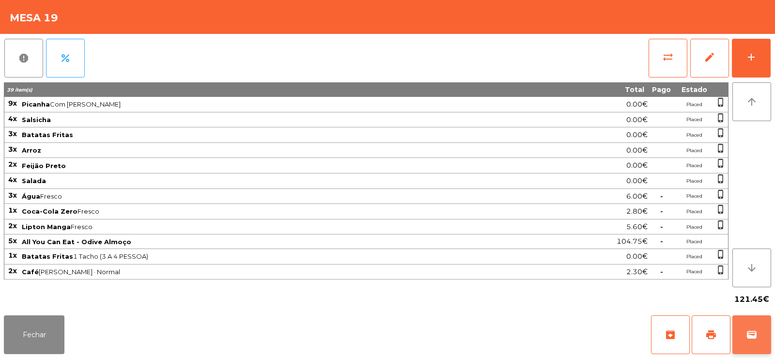
click at [752, 337] on span "wallet" at bounding box center [752, 335] width 12 height 12
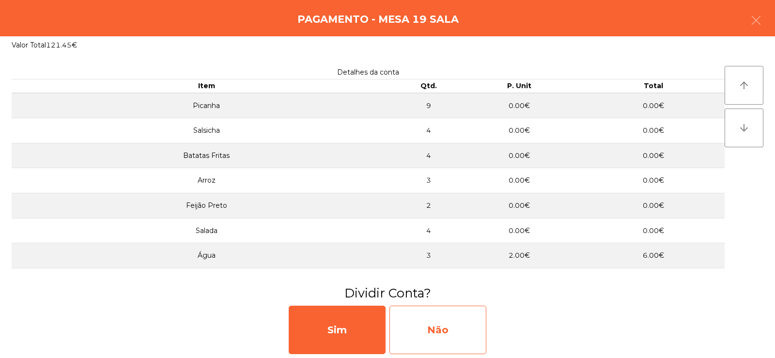
click at [480, 327] on div "Não" at bounding box center [438, 330] width 97 height 48
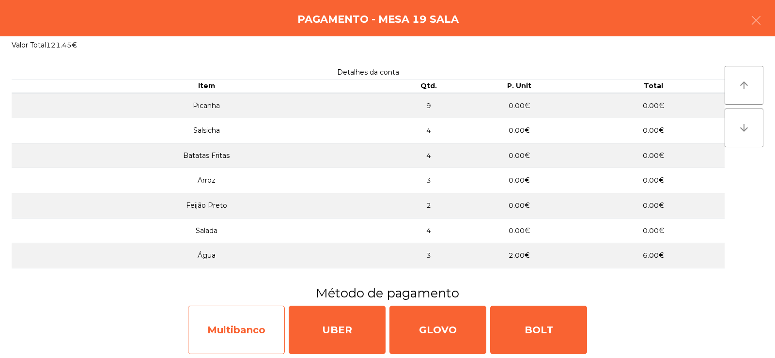
click at [267, 330] on div "Multibanco" at bounding box center [236, 330] width 97 height 48
select select "**"
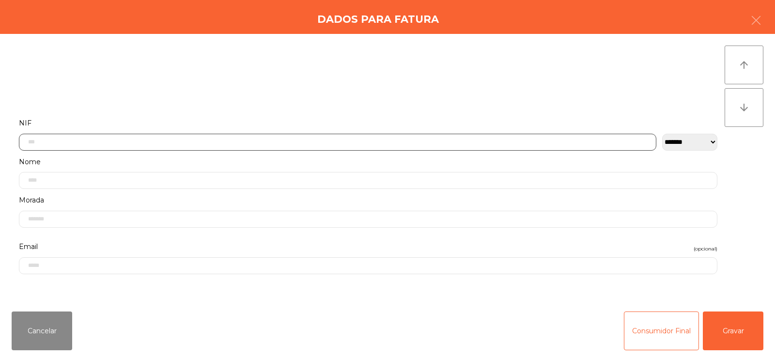
click at [335, 141] on input "text" at bounding box center [338, 142] width 638 height 17
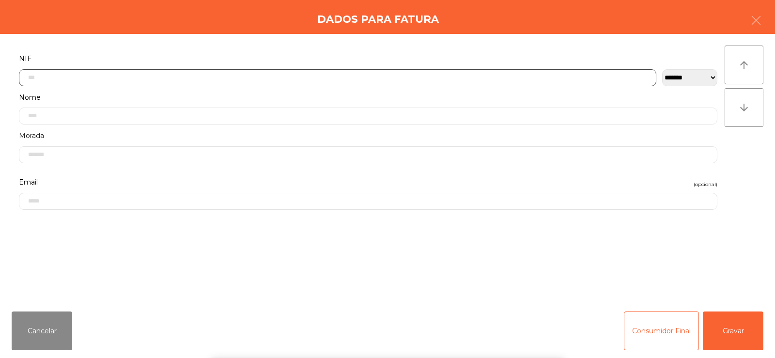
scroll to position [71, 0]
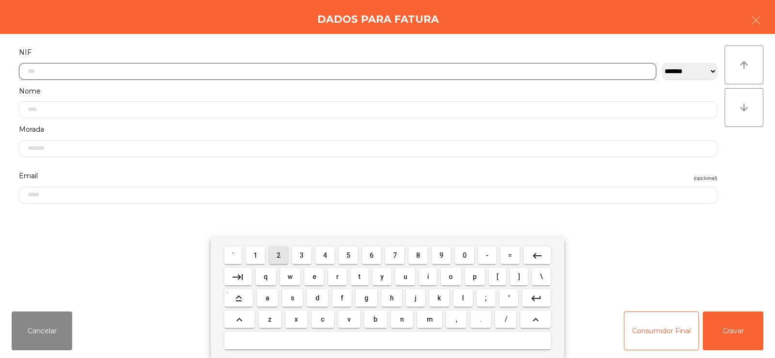
click at [279, 255] on span "2" at bounding box center [279, 255] width 4 height 8
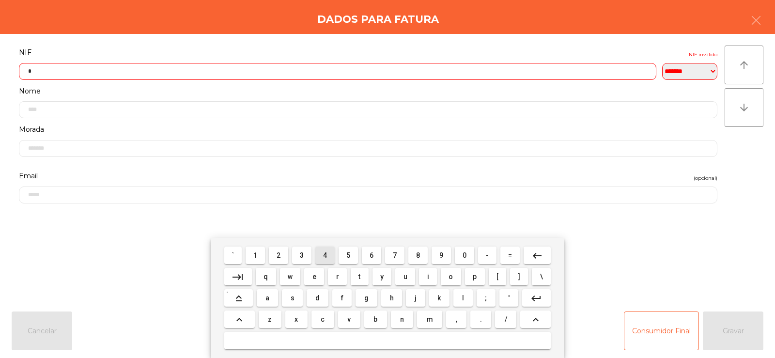
click at [325, 255] on span "4" at bounding box center [325, 255] width 4 height 8
click at [465, 255] on span "0" at bounding box center [465, 255] width 4 height 8
click at [348, 254] on span "5" at bounding box center [348, 255] width 4 height 8
click at [395, 255] on span "7" at bounding box center [395, 255] width 4 height 8
click at [325, 255] on span "4" at bounding box center [325, 255] width 4 height 8
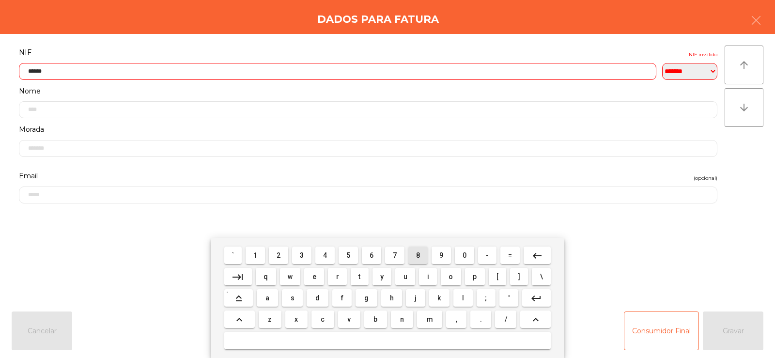
click at [418, 254] on span "8" at bounding box center [418, 255] width 4 height 8
click at [463, 256] on span "0" at bounding box center [465, 255] width 4 height 8
click at [464, 252] on span "0" at bounding box center [465, 255] width 4 height 8
type input "*********"
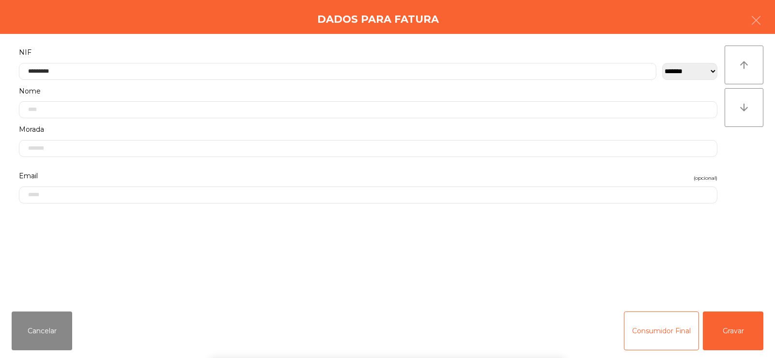
click at [721, 337] on div "` 1 2 3 4 5 6 7 8 9 0 - = keyboard_backspace keyboard_tab q w e r t y u i o p […" at bounding box center [387, 298] width 775 height 120
click at [733, 338] on button "Gravar" at bounding box center [733, 331] width 61 height 39
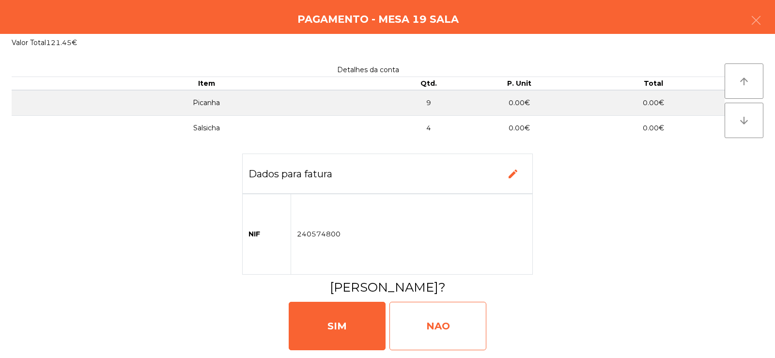
click at [434, 329] on div "NAO" at bounding box center [438, 326] width 97 height 48
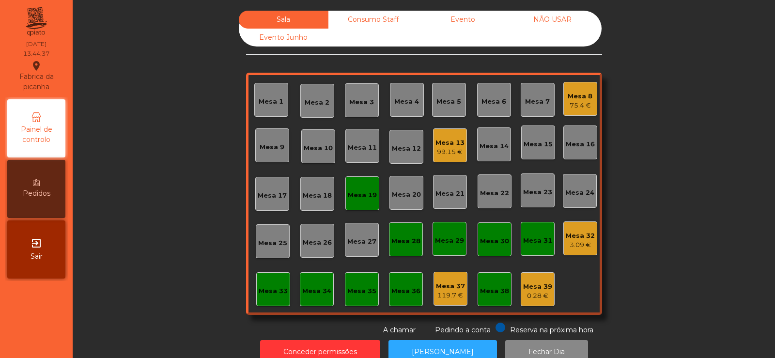
click at [363, 204] on div "Mesa 19" at bounding box center [362, 193] width 34 height 34
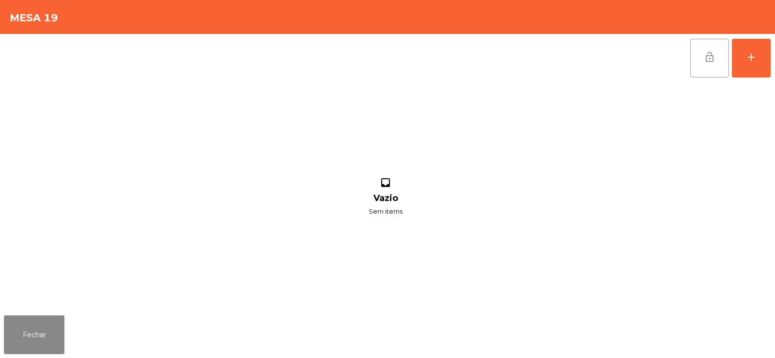
click at [713, 60] on span "lock_open" at bounding box center [710, 57] width 12 height 12
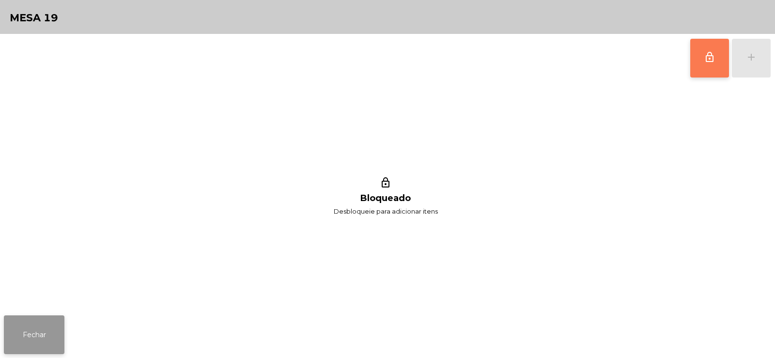
click at [36, 331] on button "Fechar" at bounding box center [34, 334] width 61 height 39
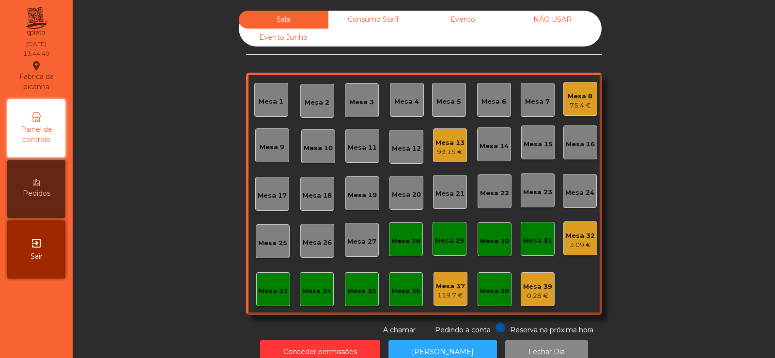
click at [573, 241] on div "3.09 €" at bounding box center [580, 245] width 29 height 10
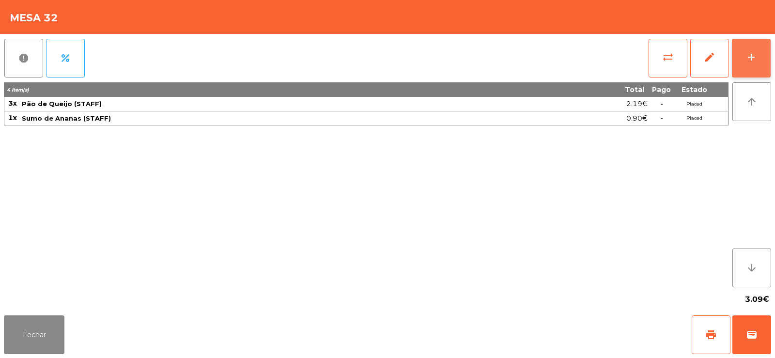
click at [761, 62] on button "add" at bounding box center [751, 58] width 39 height 39
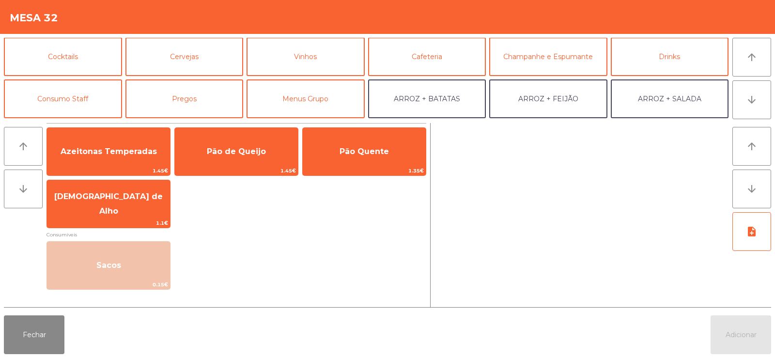
scroll to position [50, 0]
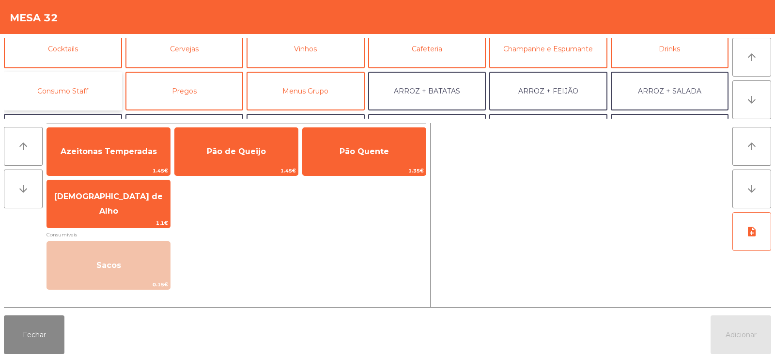
click at [111, 84] on button "Consumo Staff" at bounding box center [63, 91] width 118 height 39
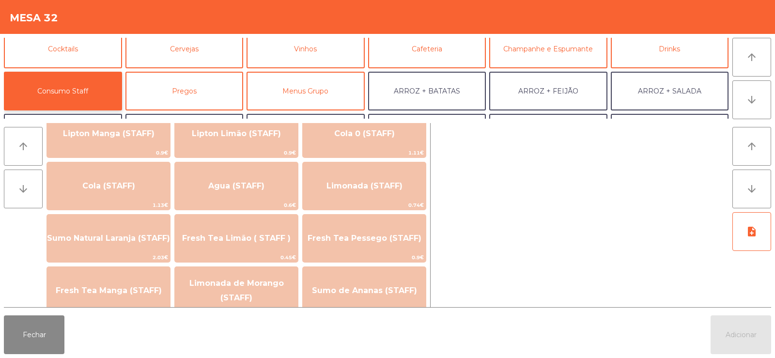
scroll to position [196, 0]
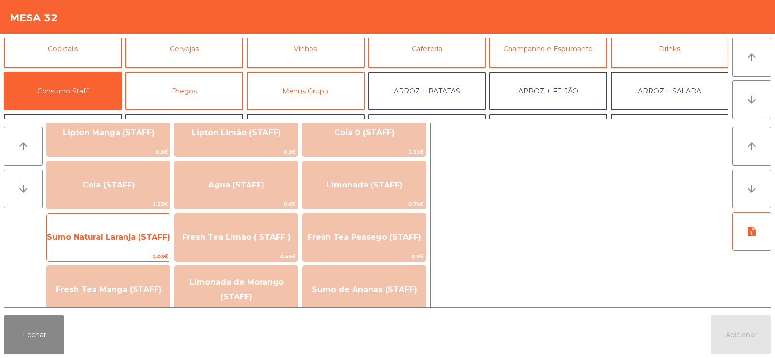
click at [151, 253] on span "2.03€" at bounding box center [108, 256] width 123 height 9
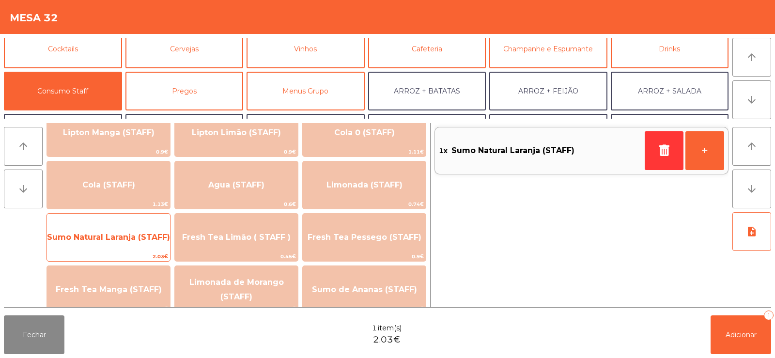
scroll to position [0, 0]
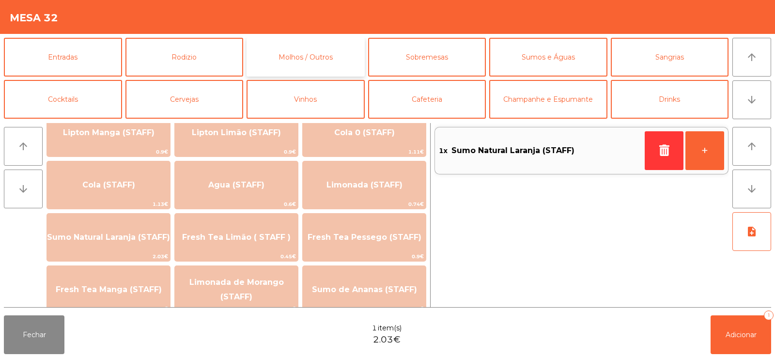
click at [343, 59] on button "Molhos / Outros" at bounding box center [306, 57] width 118 height 39
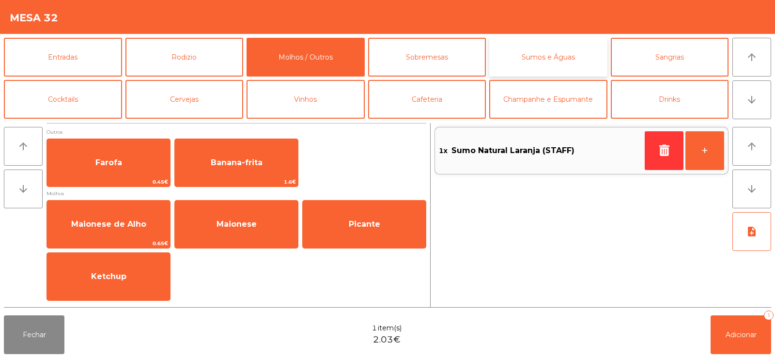
click at [549, 59] on button "Sumos e Águas" at bounding box center [548, 57] width 118 height 39
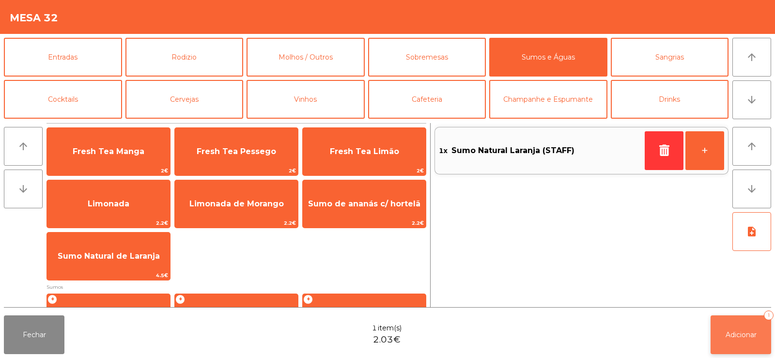
click at [734, 339] on button "Adicionar 1" at bounding box center [741, 334] width 61 height 39
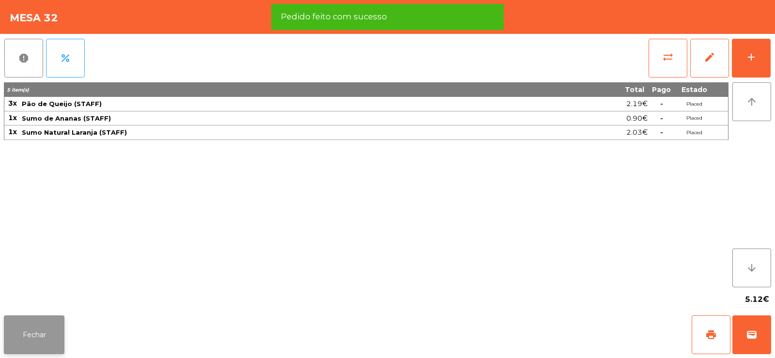
click at [45, 337] on button "Fechar" at bounding box center [34, 334] width 61 height 39
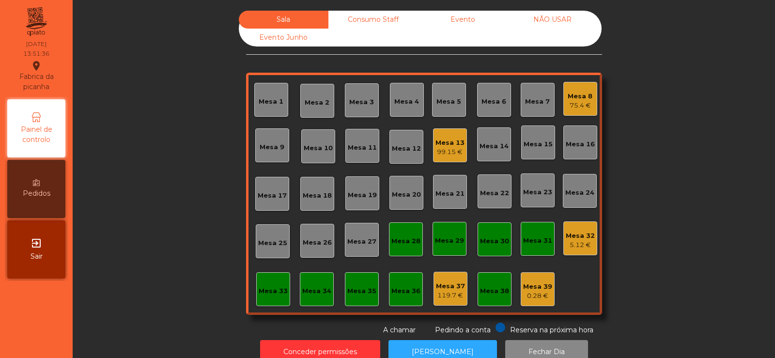
click at [368, 100] on div "Mesa 3" at bounding box center [361, 102] width 25 height 10
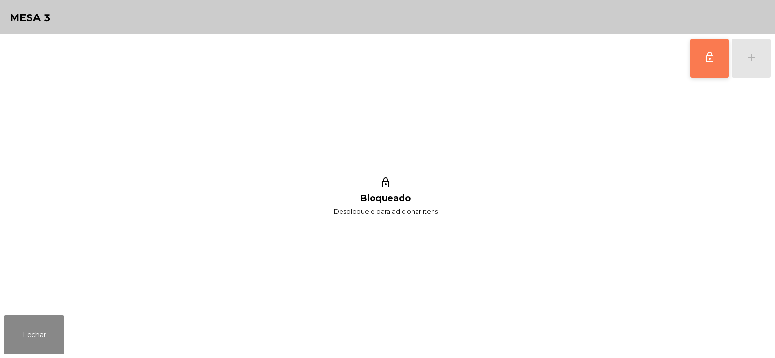
click at [708, 71] on button "lock_outline" at bounding box center [709, 58] width 39 height 39
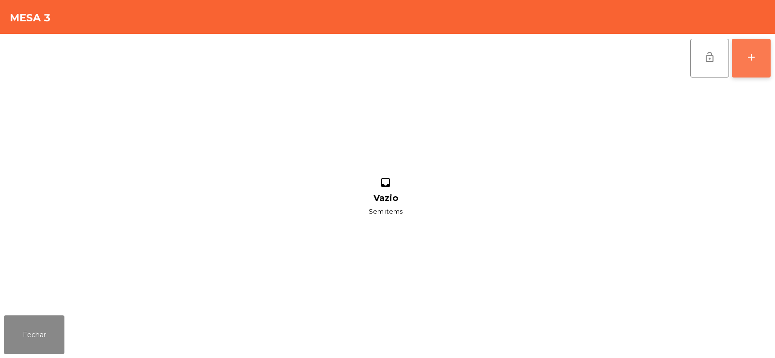
click at [745, 61] on button "add" at bounding box center [751, 58] width 39 height 39
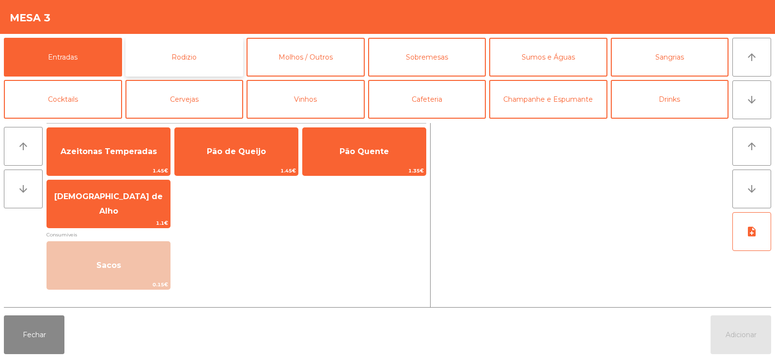
click at [172, 61] on button "Rodizio" at bounding box center [185, 57] width 118 height 39
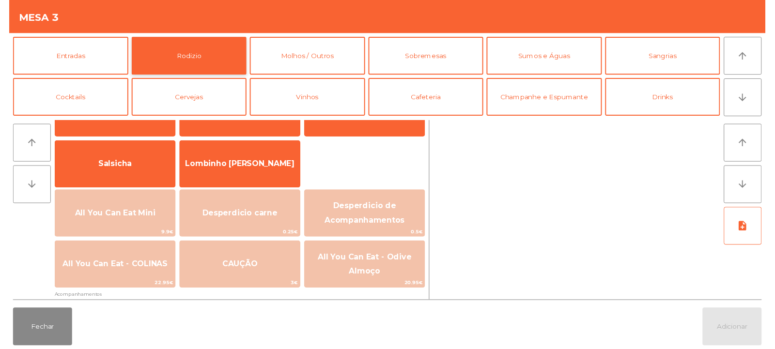
scroll to position [60, 0]
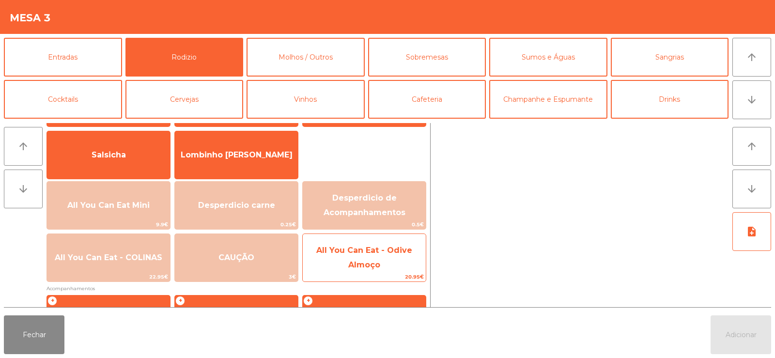
click at [333, 265] on span "All You Can Eat - Odive Almoço" at bounding box center [364, 257] width 123 height 41
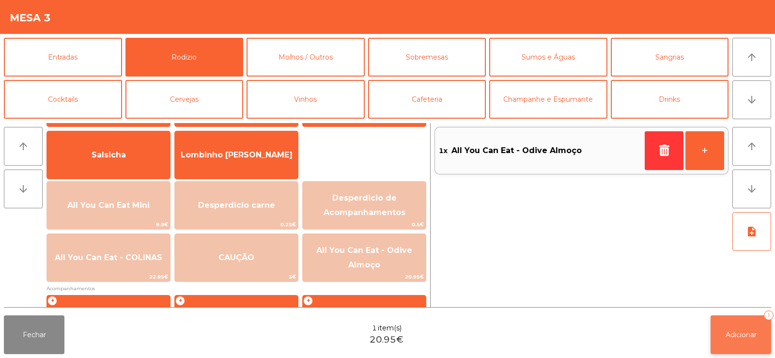
click at [727, 326] on button "Adicionar 1" at bounding box center [741, 334] width 61 height 39
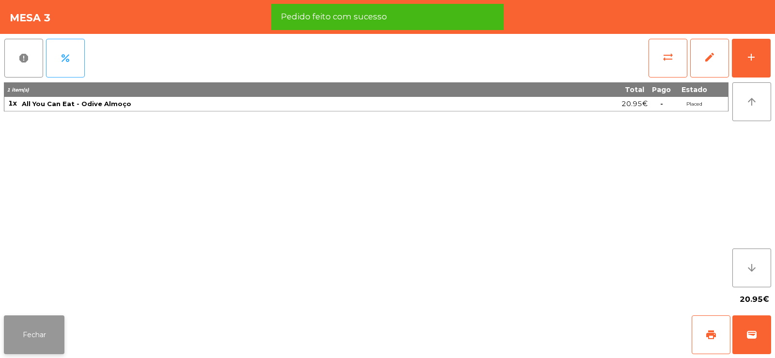
click at [27, 345] on button "Fechar" at bounding box center [34, 334] width 61 height 39
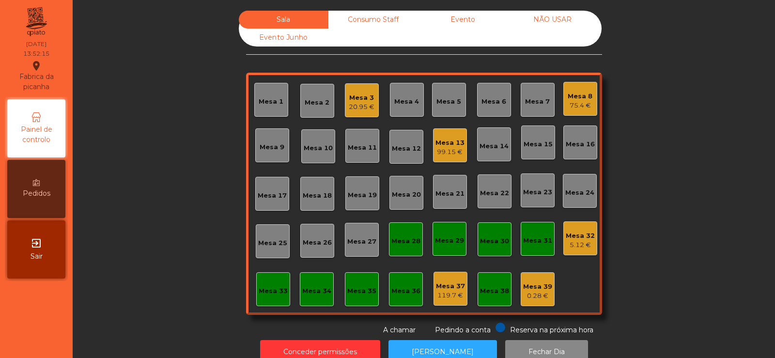
click at [580, 147] on div "Mesa 16" at bounding box center [580, 145] width 29 height 10
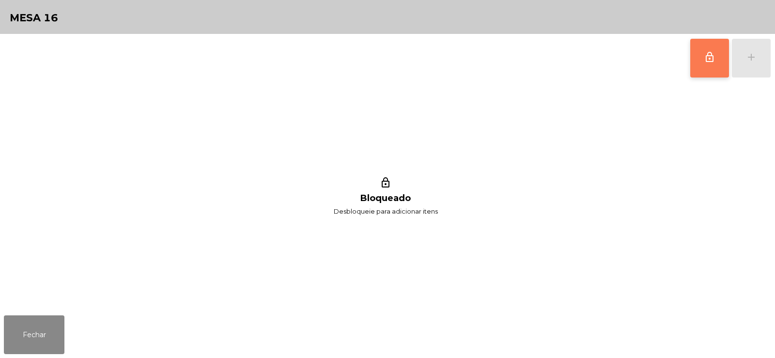
click at [706, 59] on span "lock_outline" at bounding box center [710, 57] width 12 height 12
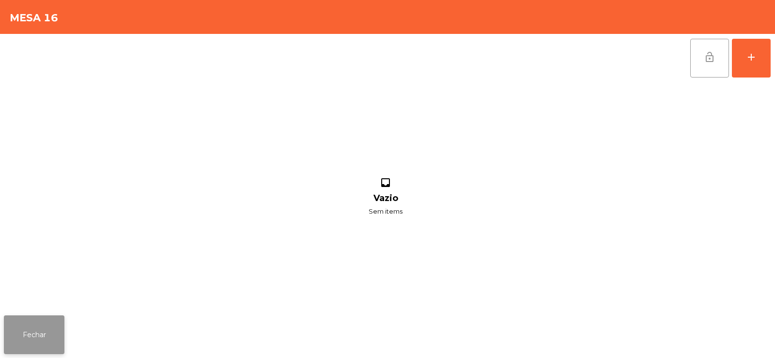
click at [57, 320] on button "Fechar" at bounding box center [34, 334] width 61 height 39
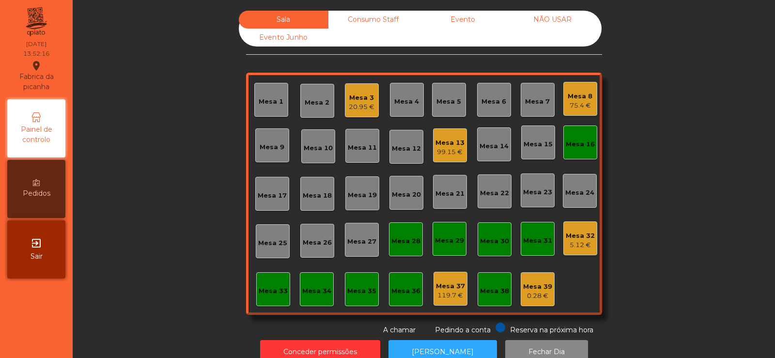
click at [355, 109] on div "20.95 €" at bounding box center [362, 107] width 26 height 10
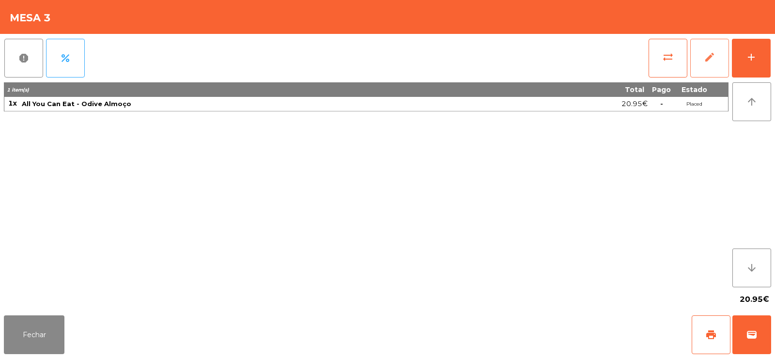
click at [701, 59] on button "edit" at bounding box center [709, 58] width 39 height 39
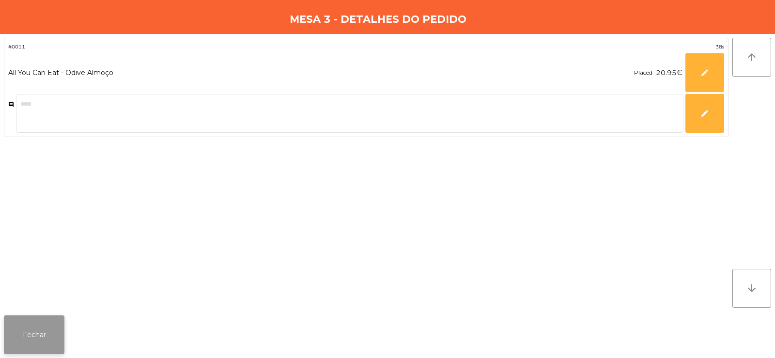
click at [42, 336] on button "Fechar" at bounding box center [34, 334] width 61 height 39
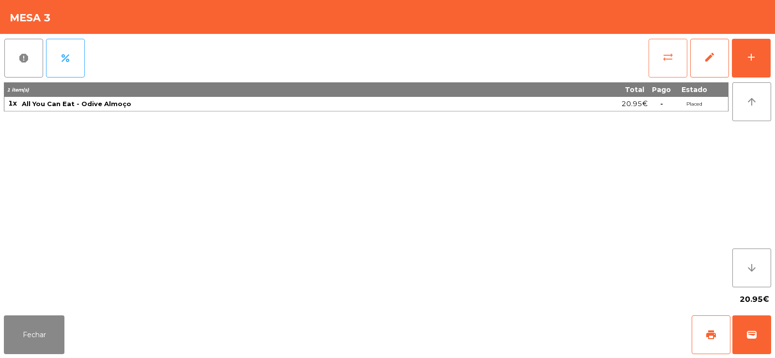
click at [685, 59] on button "sync_alt" at bounding box center [668, 58] width 39 height 39
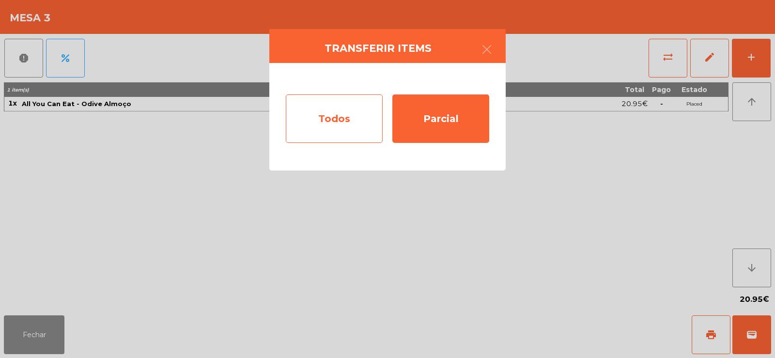
click at [356, 116] on div "Todos" at bounding box center [334, 118] width 97 height 48
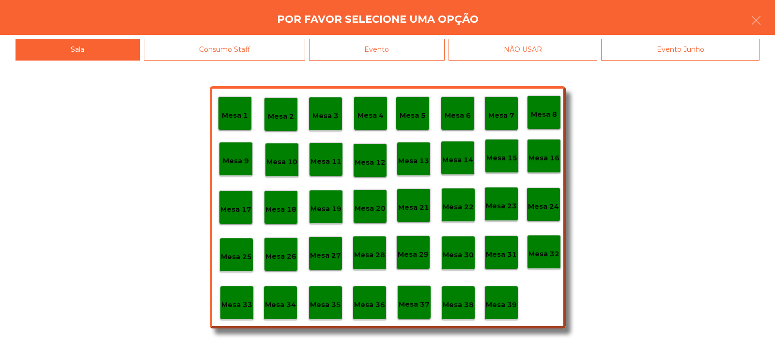
click at [545, 160] on p "Mesa 16" at bounding box center [544, 158] width 31 height 11
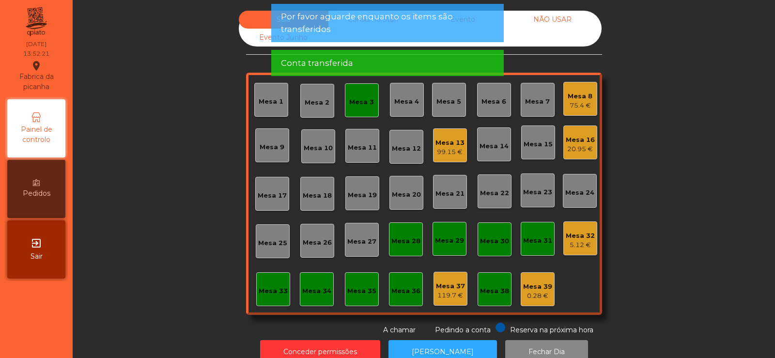
click at [368, 105] on div "Mesa 3" at bounding box center [361, 102] width 25 height 10
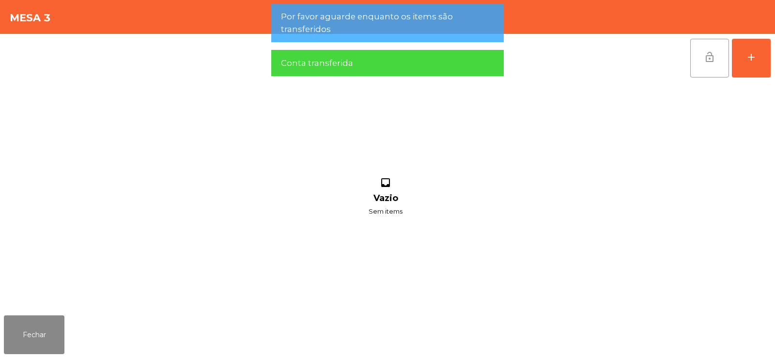
click at [707, 58] on span "lock_open" at bounding box center [710, 57] width 12 height 12
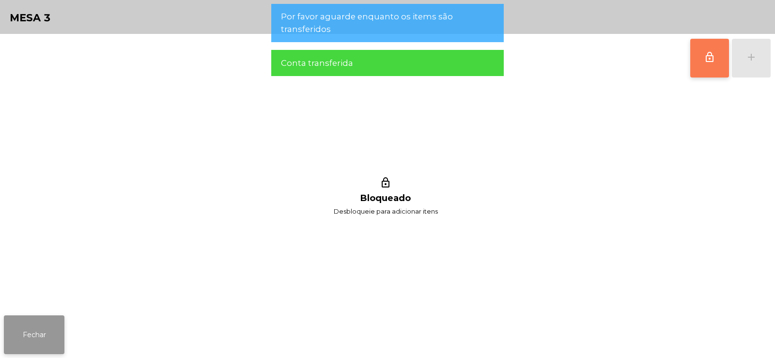
click at [55, 331] on button "Fechar" at bounding box center [34, 334] width 61 height 39
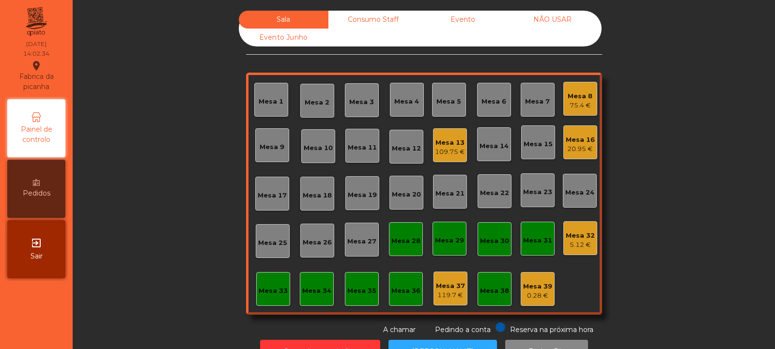
click at [450, 153] on div "109.75 €" at bounding box center [450, 152] width 30 height 10
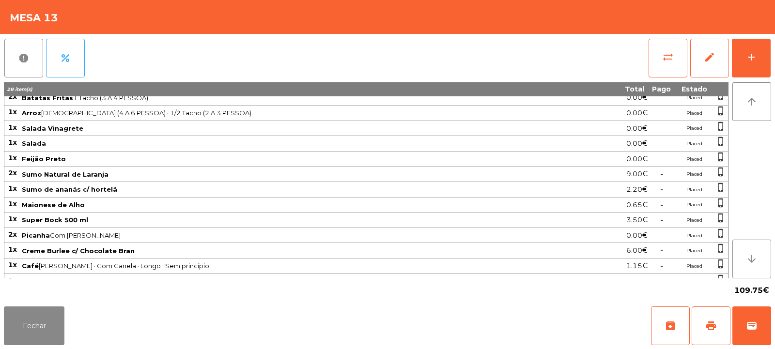
scroll to position [93, 0]
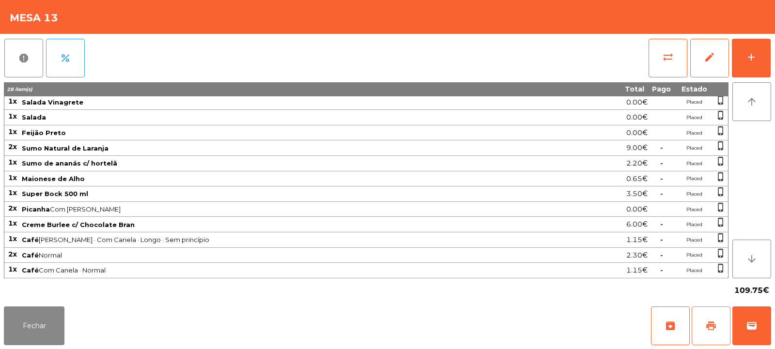
click at [708, 316] on button "print" at bounding box center [711, 326] width 39 height 39
click at [51, 315] on button "Fechar" at bounding box center [34, 326] width 61 height 39
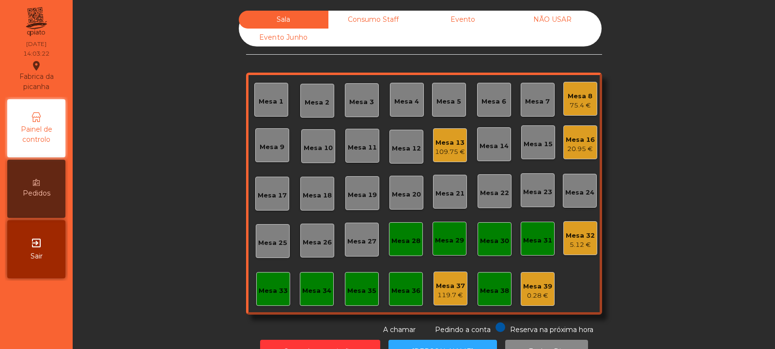
click at [451, 148] on div "109.75 €" at bounding box center [450, 152] width 30 height 10
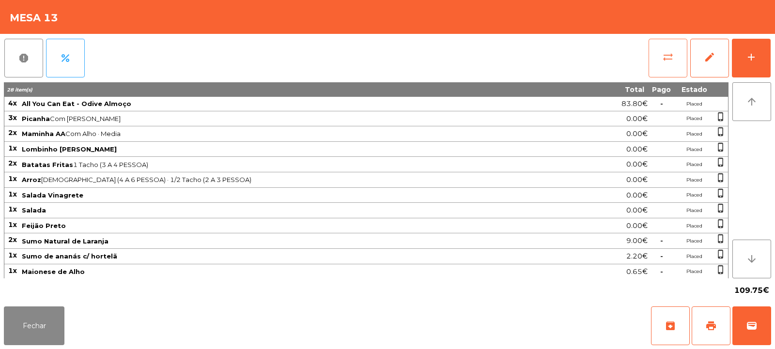
click at [669, 62] on span "sync_alt" at bounding box center [668, 57] width 12 height 12
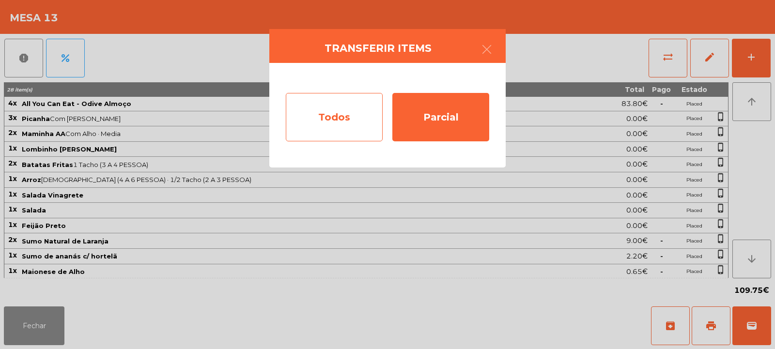
click at [356, 109] on div "Todos" at bounding box center [334, 117] width 97 height 48
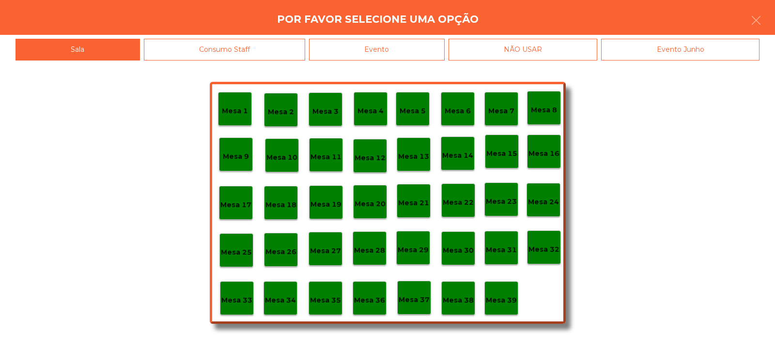
click at [438, 53] on div "Evento" at bounding box center [377, 50] width 136 height 22
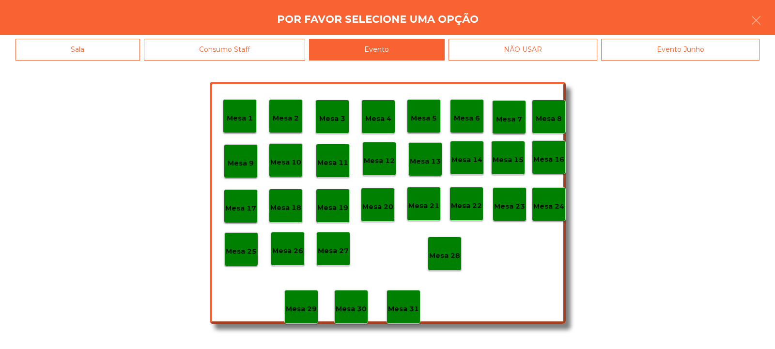
click at [446, 254] on p "Mesa 28" at bounding box center [444, 256] width 31 height 11
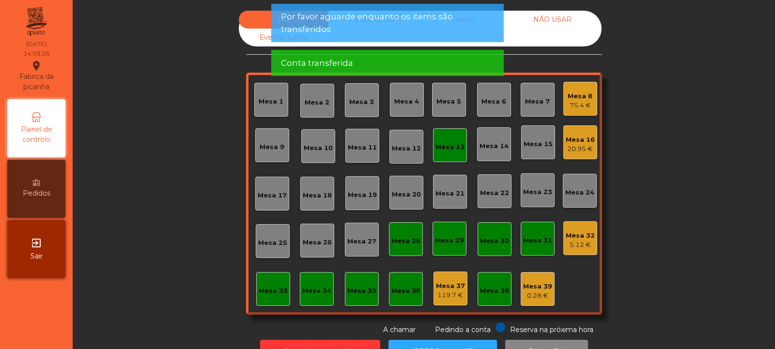
click at [455, 149] on div "Mesa 13" at bounding box center [450, 147] width 29 height 10
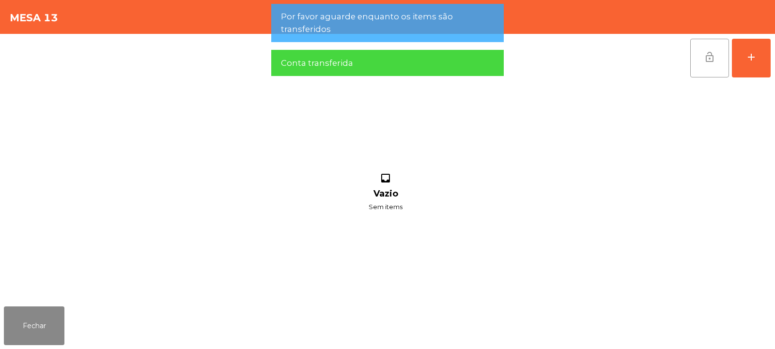
click at [704, 57] on span "lock_open" at bounding box center [710, 57] width 12 height 12
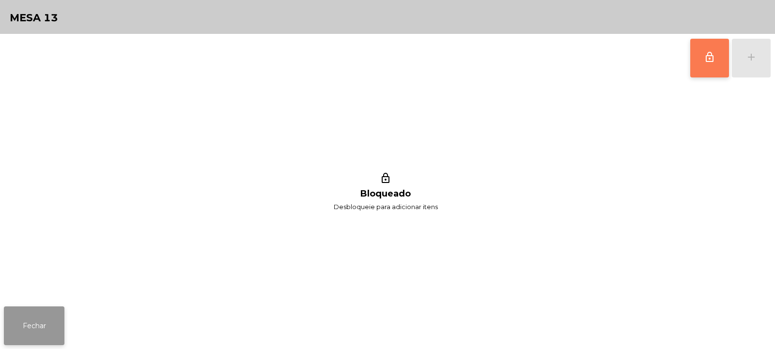
click at [44, 316] on button "Fechar" at bounding box center [34, 326] width 61 height 39
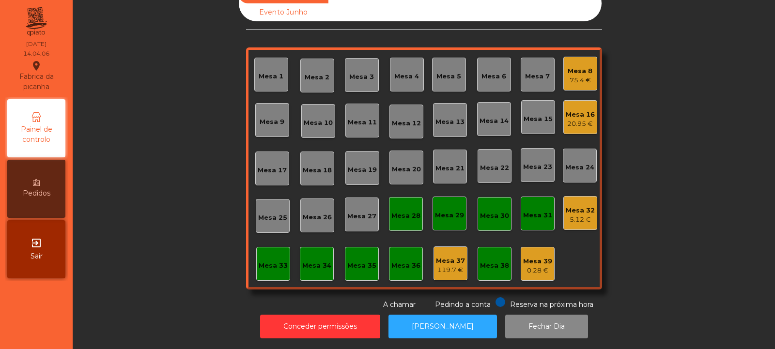
scroll to position [0, 0]
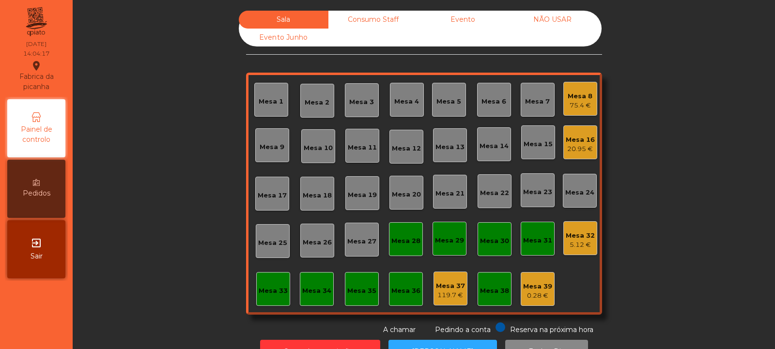
click at [577, 148] on div "20.95 €" at bounding box center [580, 149] width 29 height 10
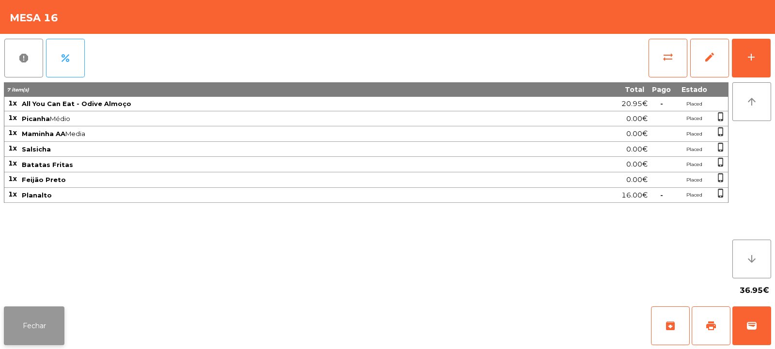
click at [42, 325] on button "Fechar" at bounding box center [34, 326] width 61 height 39
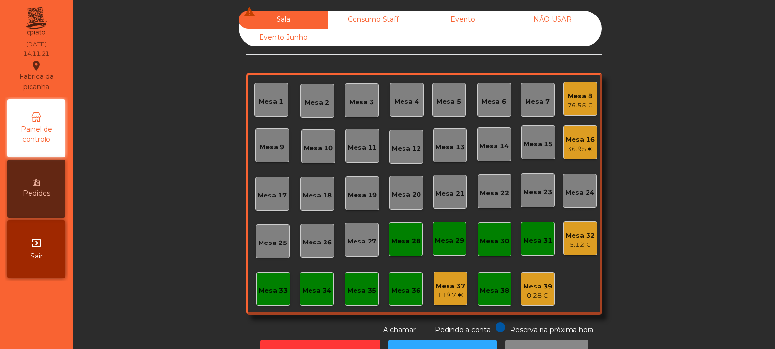
click at [573, 104] on div "76.55 €" at bounding box center [580, 106] width 26 height 10
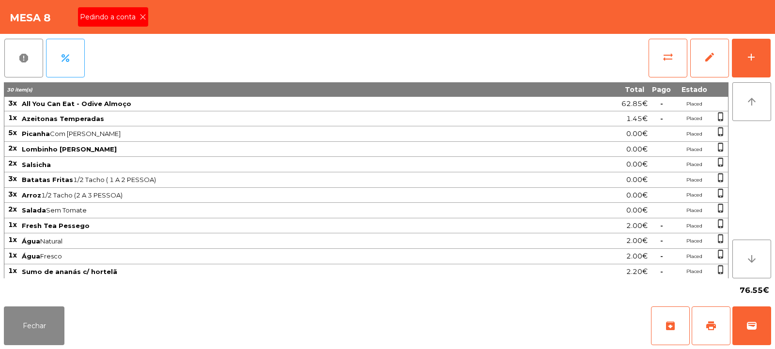
click at [144, 12] on div "Pedindo a conta" at bounding box center [113, 16] width 70 height 19
click at [710, 320] on button "print" at bounding box center [711, 326] width 39 height 39
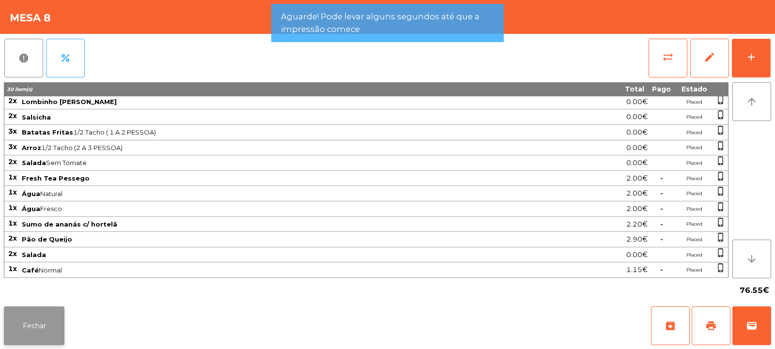
click at [53, 320] on button "Fechar" at bounding box center [34, 326] width 61 height 39
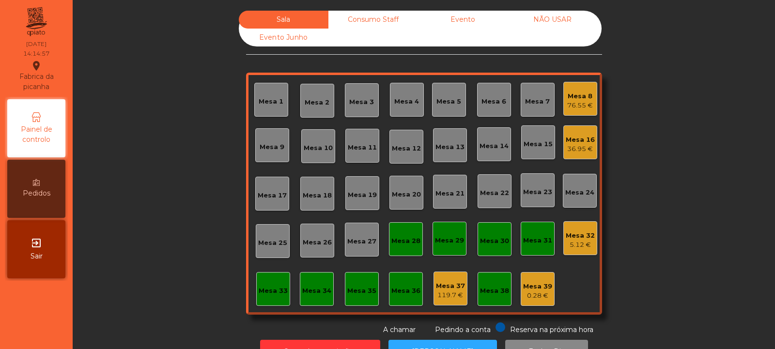
click at [573, 111] on div "Mesa 8 76.55 €" at bounding box center [581, 99] width 34 height 34
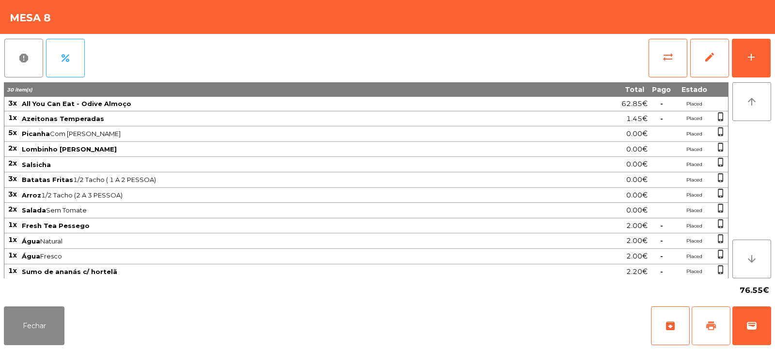
click at [698, 318] on button "print" at bounding box center [711, 326] width 39 height 39
click at [674, 51] on span "sync_alt" at bounding box center [668, 57] width 12 height 12
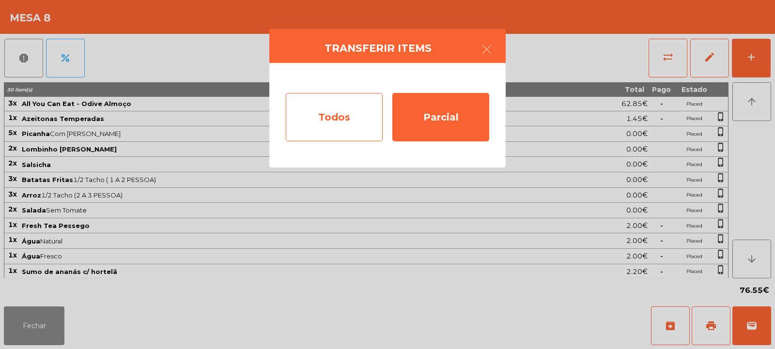
click at [334, 121] on div "Todos" at bounding box center [334, 117] width 97 height 48
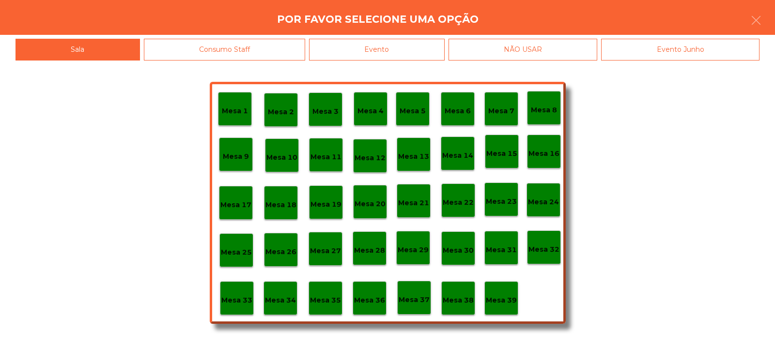
click at [374, 45] on div "Evento" at bounding box center [377, 50] width 136 height 22
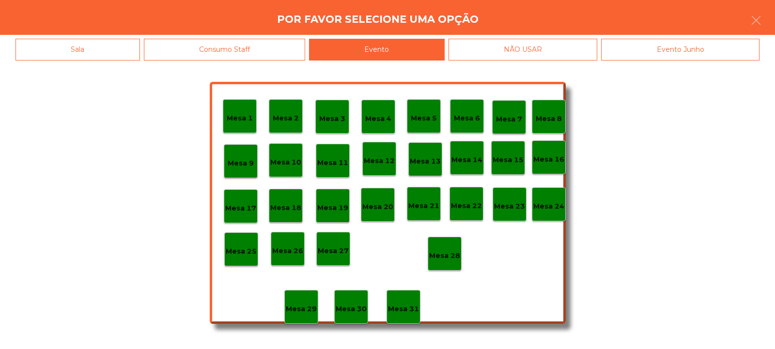
click at [443, 258] on p "Mesa 28" at bounding box center [444, 256] width 31 height 11
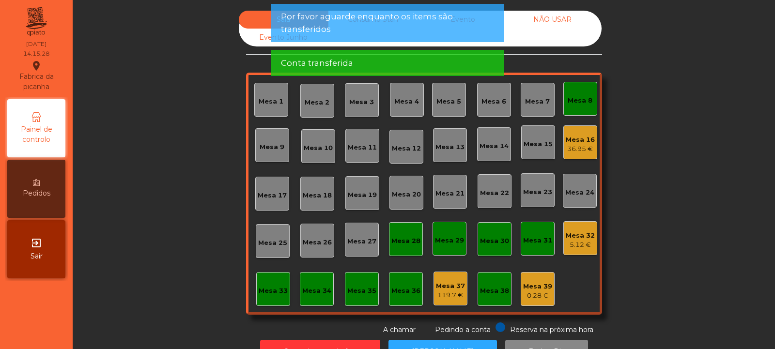
click at [581, 97] on div "Mesa 8" at bounding box center [580, 101] width 25 height 10
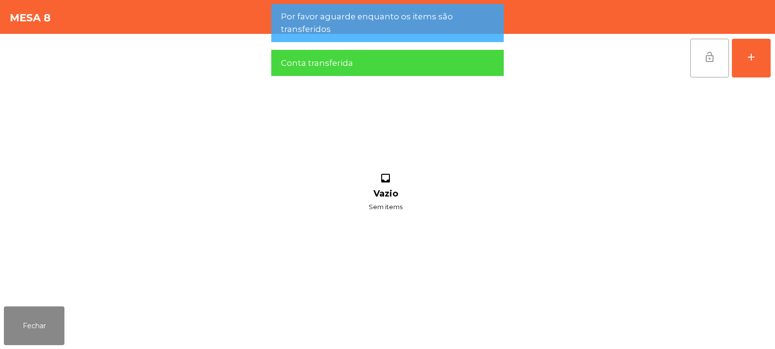
click at [715, 50] on button "lock_open" at bounding box center [709, 58] width 39 height 39
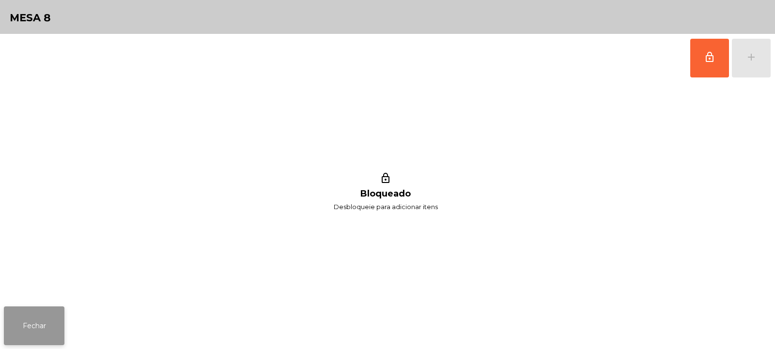
click at [35, 316] on button "Fechar" at bounding box center [34, 326] width 61 height 39
